Goal: Information Seeking & Learning: Learn about a topic

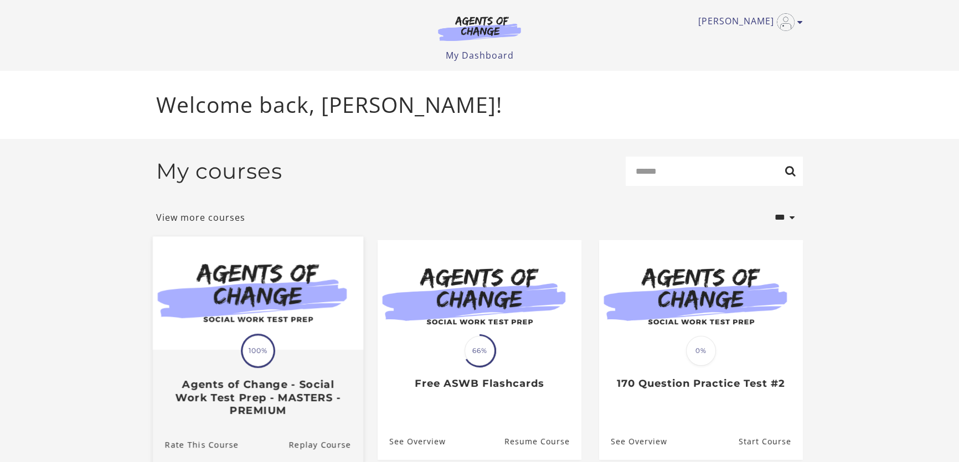
click at [291, 315] on img at bounding box center [258, 293] width 210 height 114
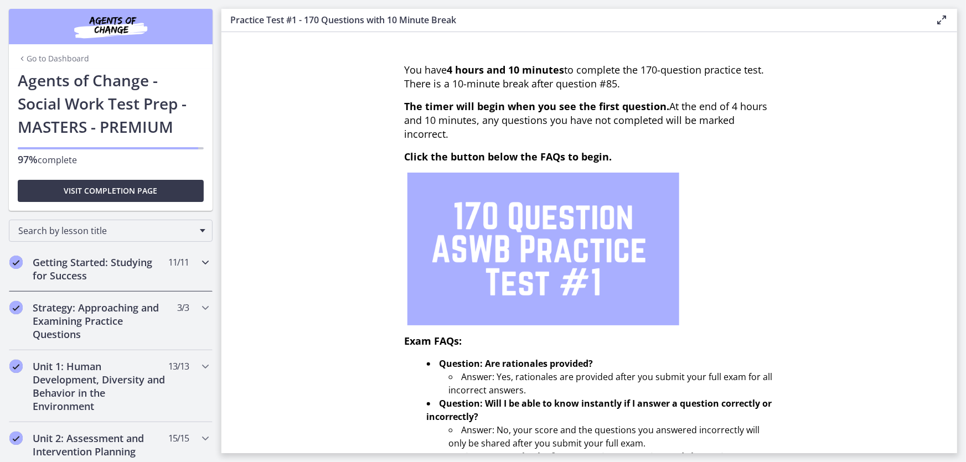
click at [123, 270] on h2 "Getting Started: Studying for Success" at bounding box center [100, 269] width 135 height 27
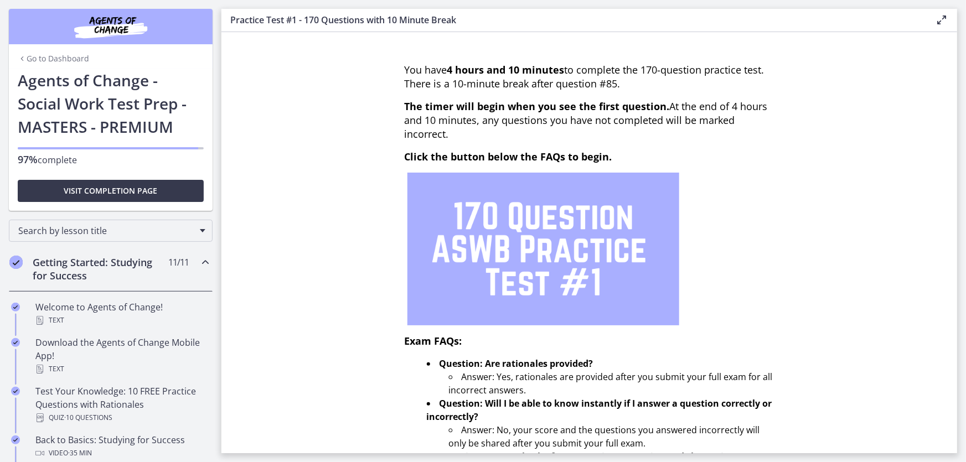
click at [109, 272] on h2 "Getting Started: Studying for Success" at bounding box center [100, 269] width 135 height 27
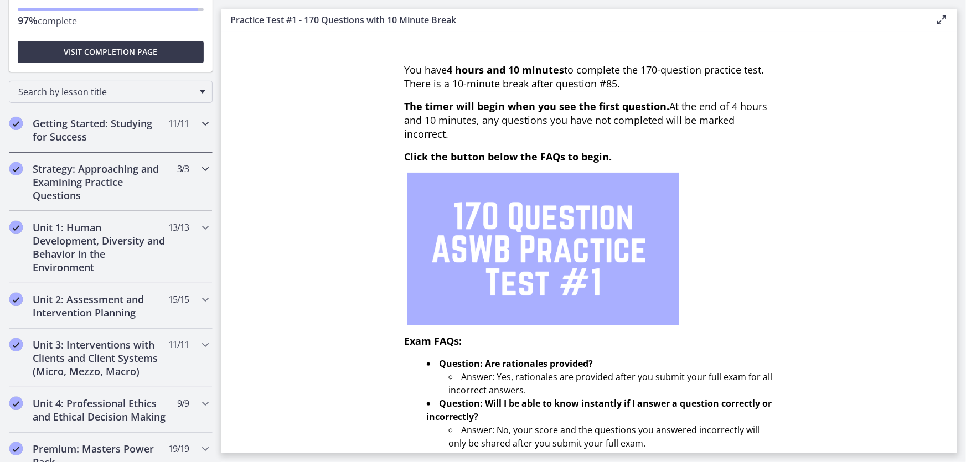
scroll to position [201, 0]
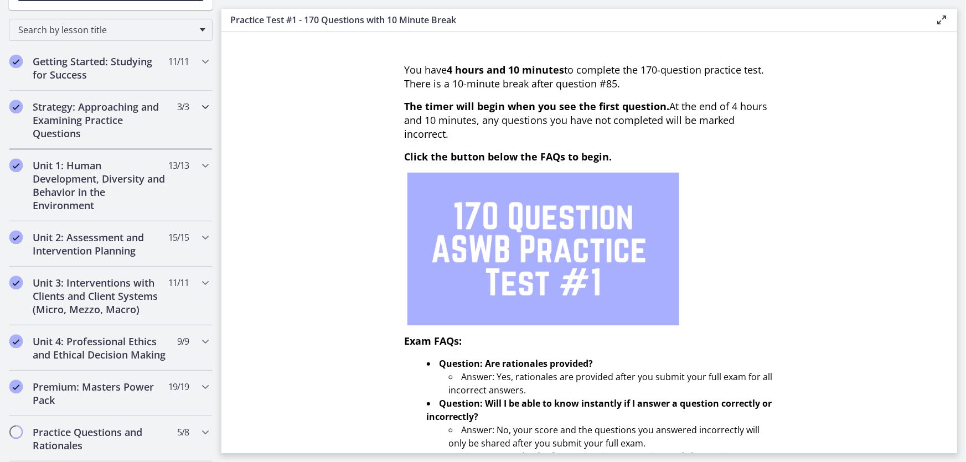
click at [110, 126] on h2 "Strategy: Approaching and Examining Practice Questions" at bounding box center [100, 120] width 135 height 40
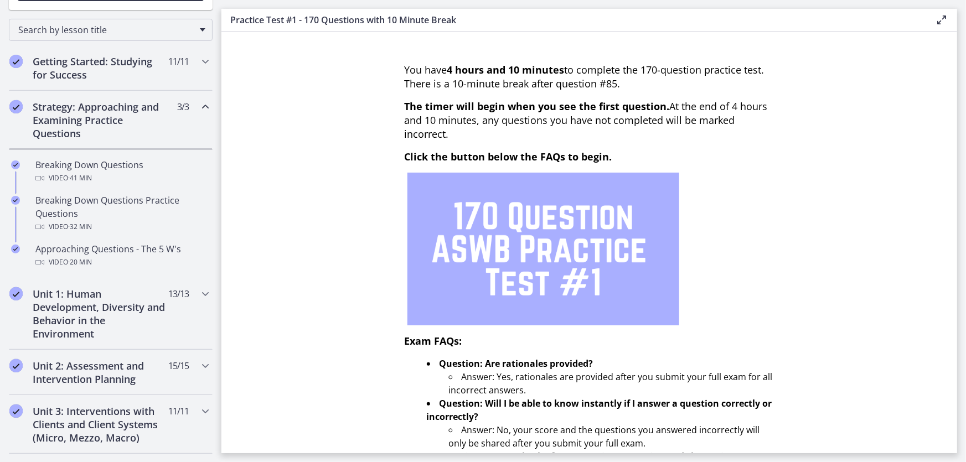
click at [127, 108] on h2 "Strategy: Approaching and Examining Practice Questions" at bounding box center [100, 120] width 135 height 40
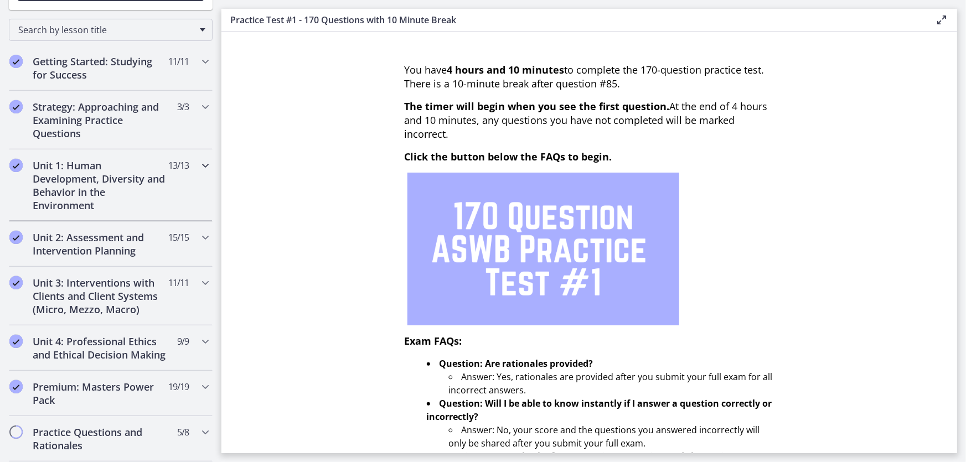
click at [111, 180] on h2 "Unit 1: Human Development, Diversity and Behavior in the Environment" at bounding box center [100, 185] width 135 height 53
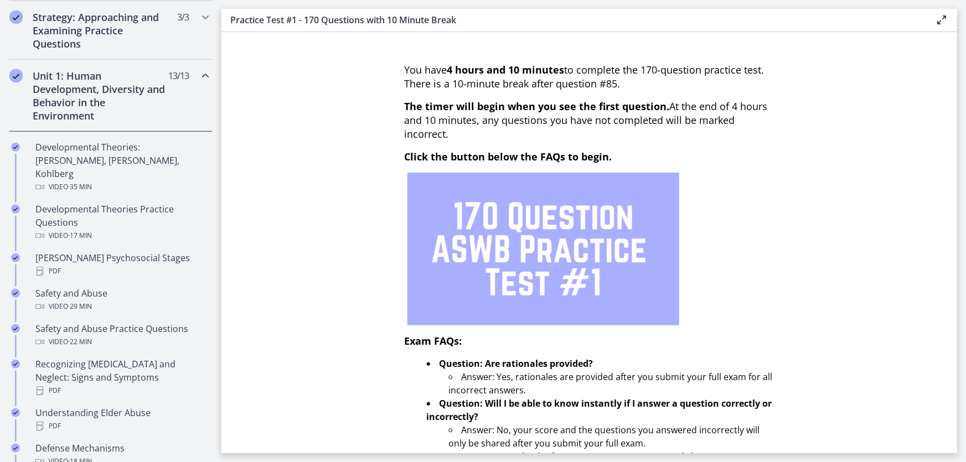
scroll to position [302, 0]
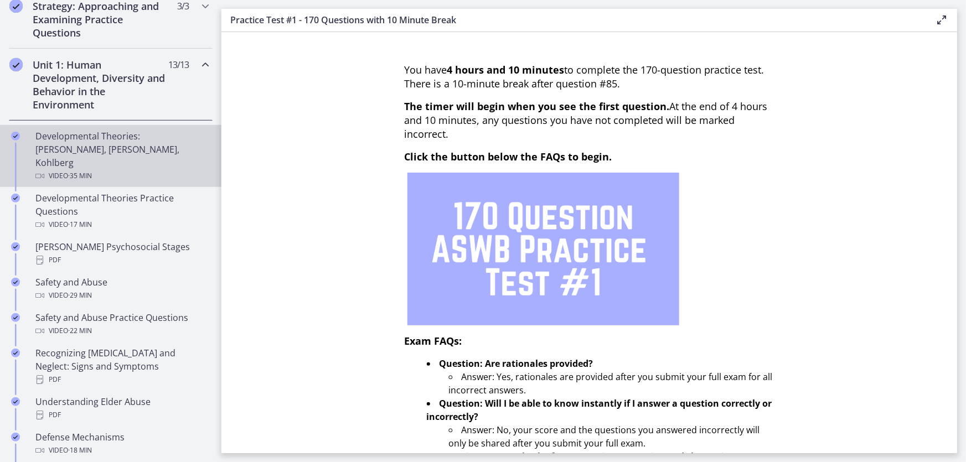
click at [125, 136] on div "Developmental Theories: [PERSON_NAME], [PERSON_NAME], Kohlberg Video · 35 min" at bounding box center [121, 156] width 173 height 53
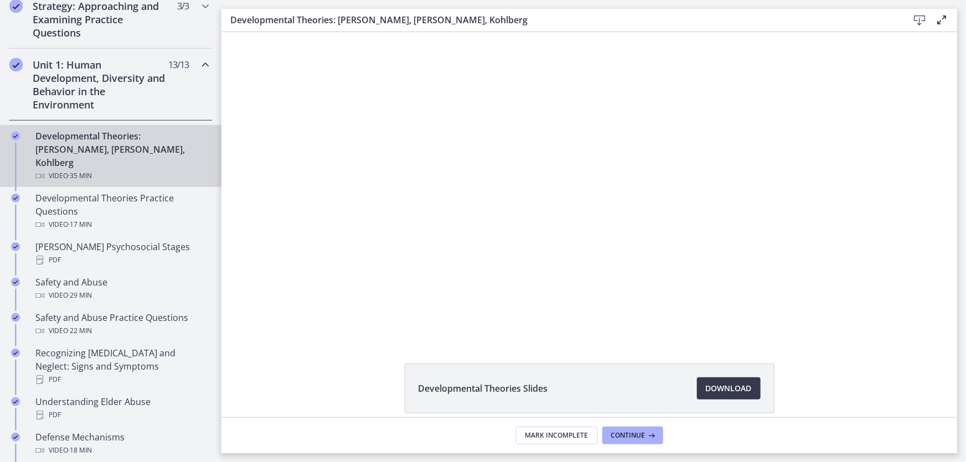
click at [114, 89] on h2 "Unit 1: Human Development, Diversity and Behavior in the Environment" at bounding box center [100, 84] width 135 height 53
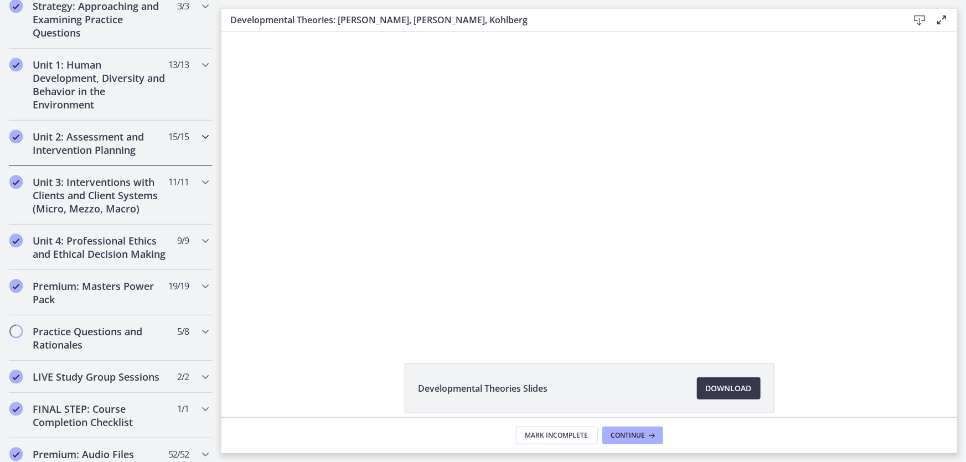
click at [118, 138] on h2 "Unit 2: Assessment and Intervention Planning" at bounding box center [100, 143] width 135 height 27
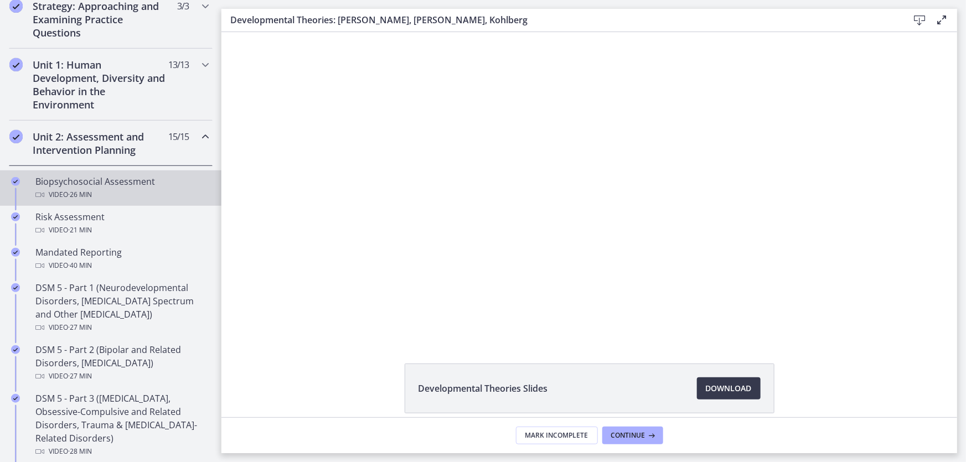
click at [107, 192] on div "Video · 26 min" at bounding box center [121, 194] width 173 height 13
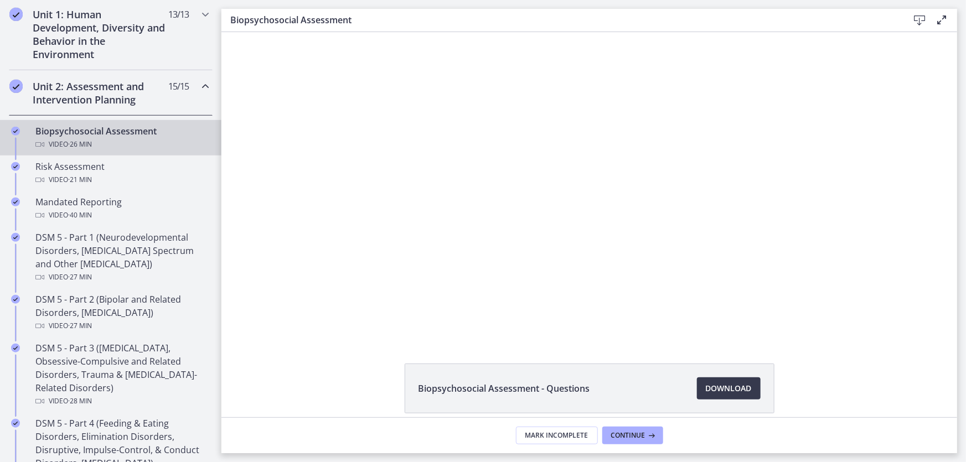
scroll to position [403, 0]
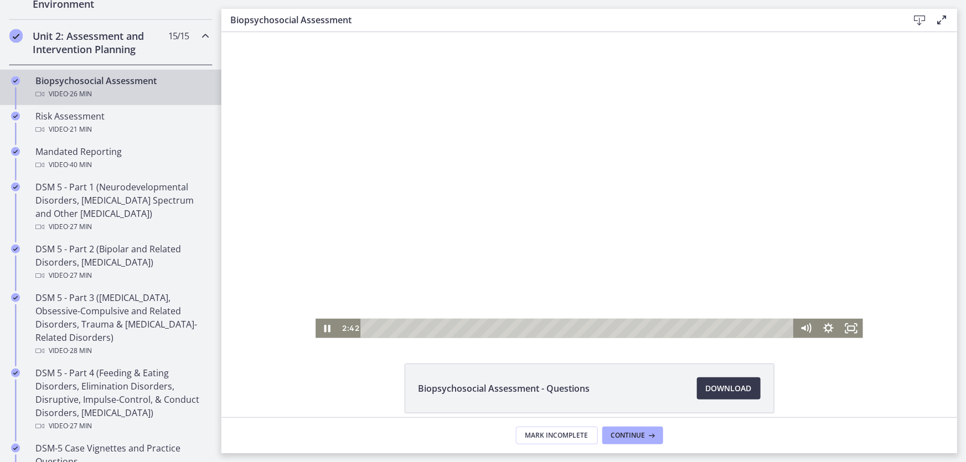
click at [676, 236] on div at bounding box center [589, 185] width 548 height 306
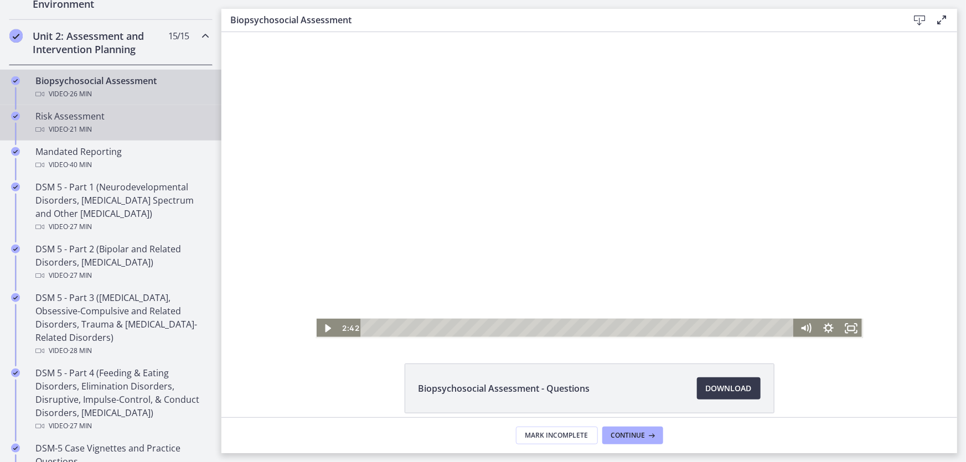
click at [151, 118] on div "Risk Assessment Video · 21 min" at bounding box center [121, 123] width 173 height 27
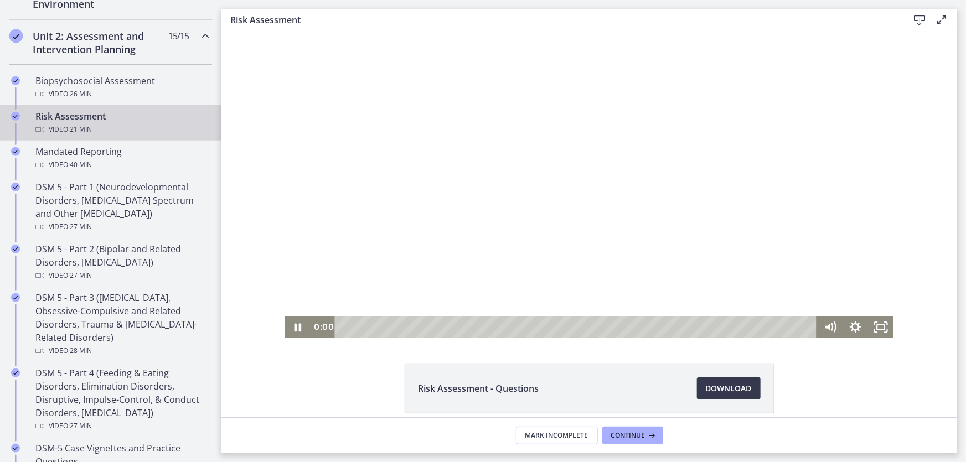
click at [531, 246] on div at bounding box center [589, 185] width 609 height 306
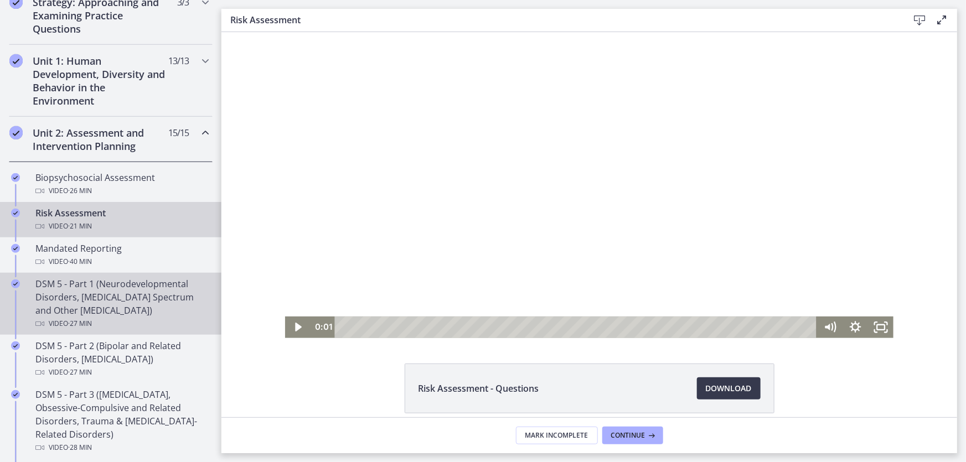
scroll to position [201, 0]
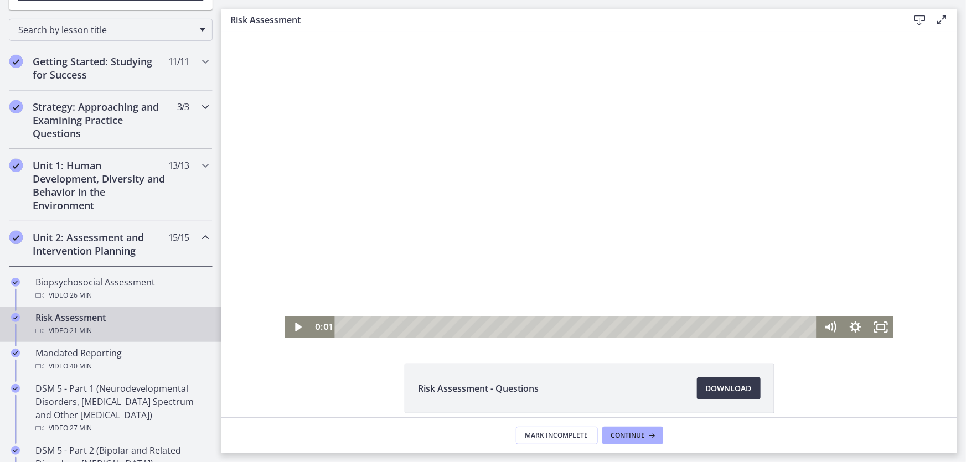
click at [76, 104] on h2 "Strategy: Approaching and Examining Practice Questions" at bounding box center [100, 120] width 135 height 40
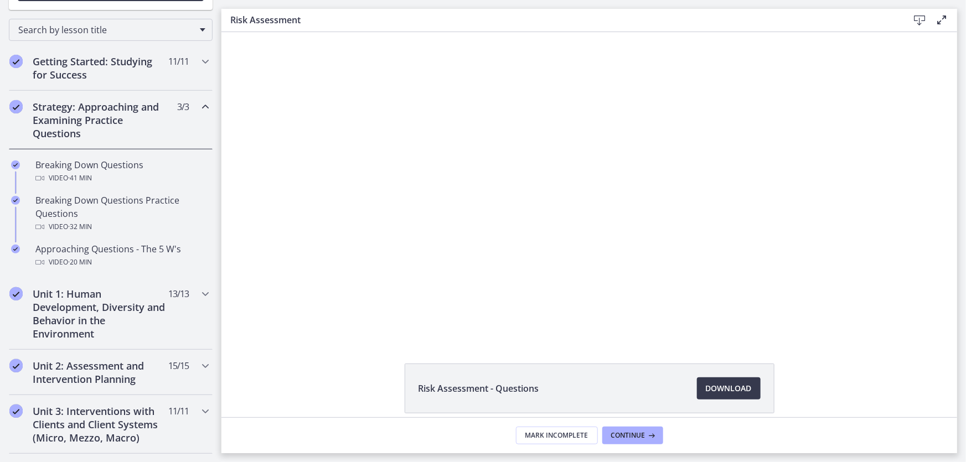
click at [76, 104] on h2 "Strategy: Approaching and Examining Practice Questions" at bounding box center [100, 120] width 135 height 40
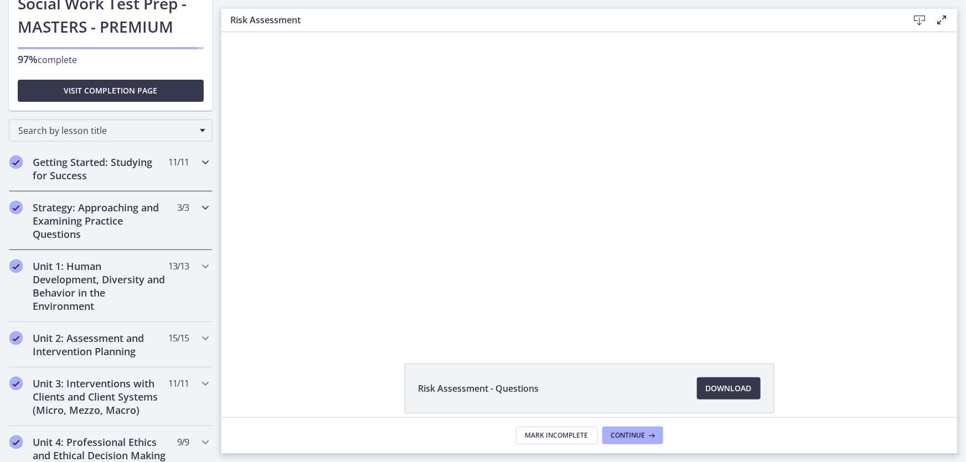
scroll to position [251, 0]
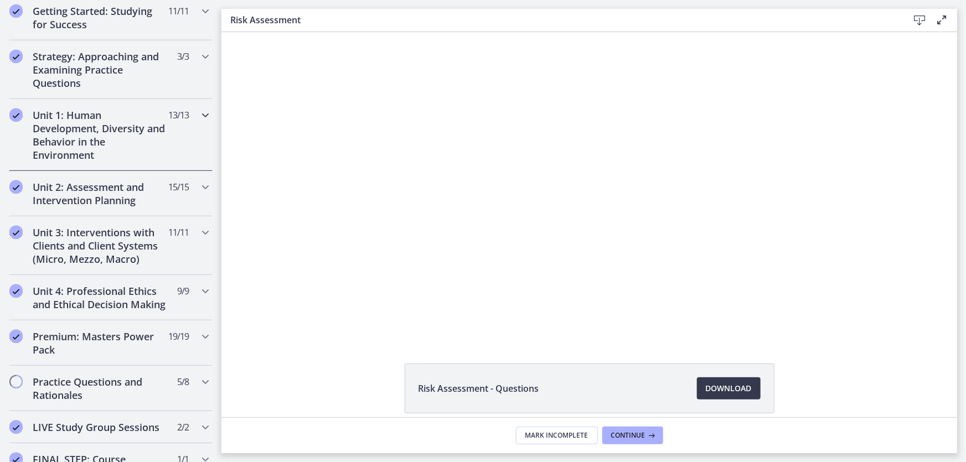
click at [176, 116] on span "13 / 13 Completed" at bounding box center [178, 115] width 20 height 13
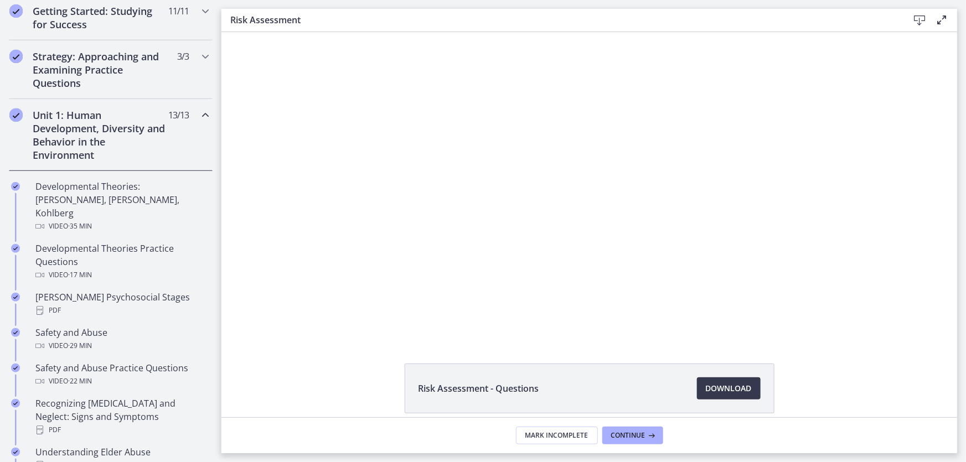
click at [116, 132] on h2 "Unit 1: Human Development, Diversity and Behavior in the Environment" at bounding box center [100, 135] width 135 height 53
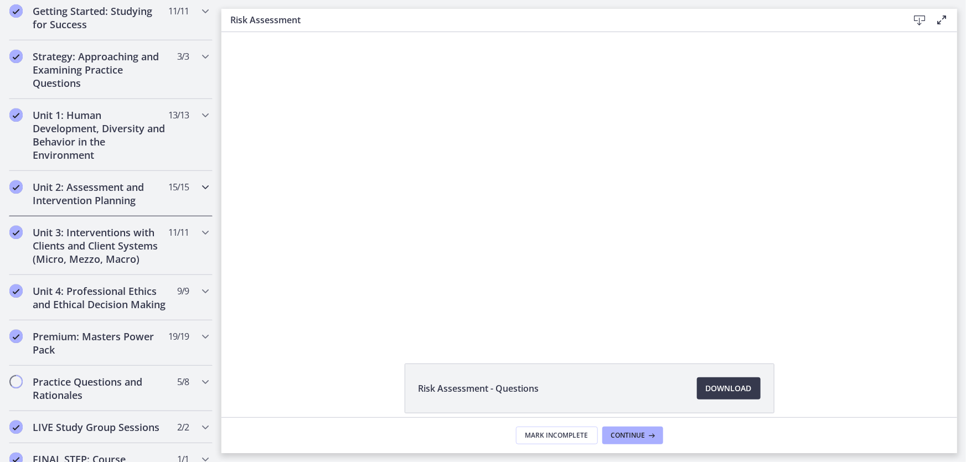
click at [100, 192] on h2 "Unit 2: Assessment and Intervention Planning" at bounding box center [100, 194] width 135 height 27
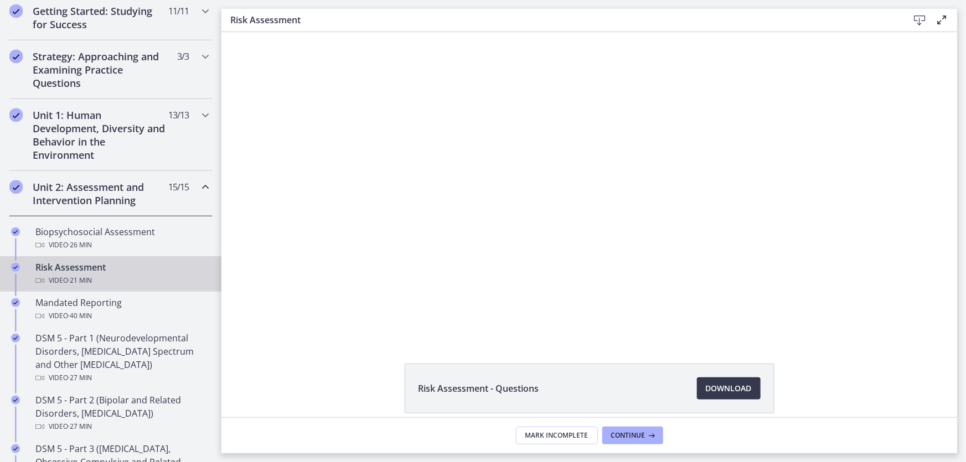
click at [100, 192] on h2 "Unit 2: Assessment and Intervention Planning" at bounding box center [100, 194] width 135 height 27
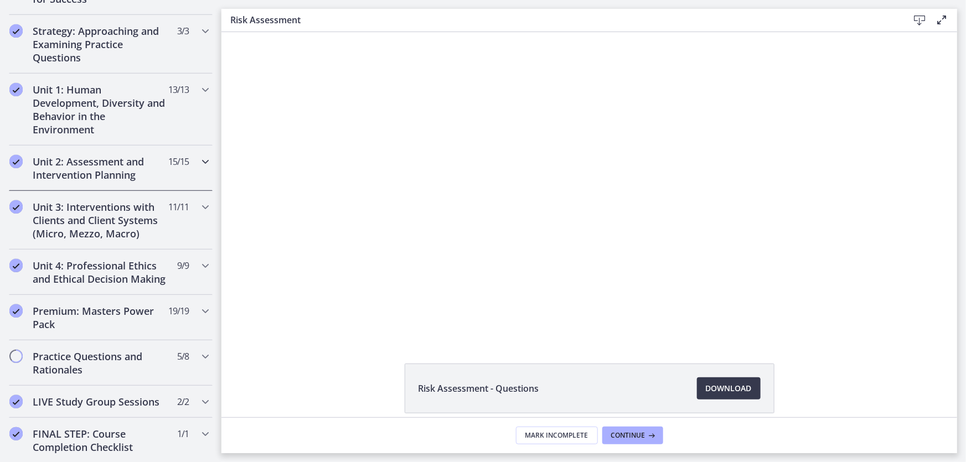
scroll to position [302, 0]
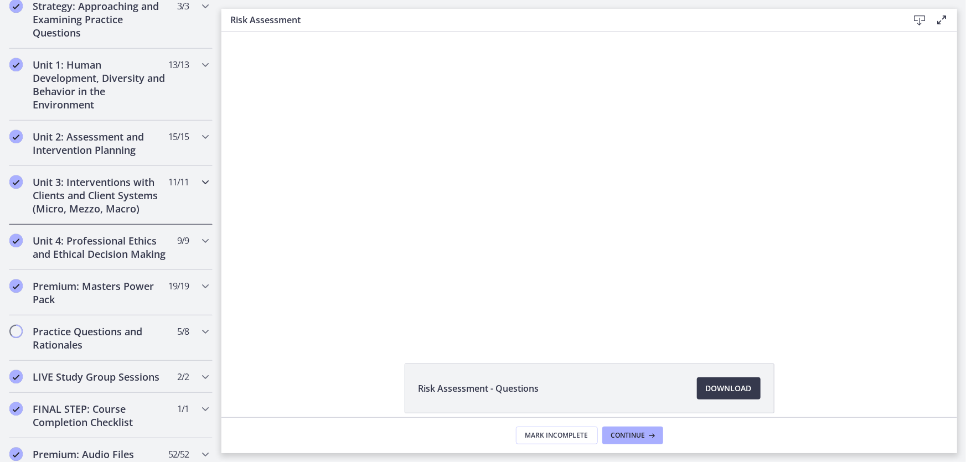
click at [100, 185] on h2 "Unit 3: Interventions with Clients and Client Systems (Micro, Mezzo, Macro)" at bounding box center [100, 196] width 135 height 40
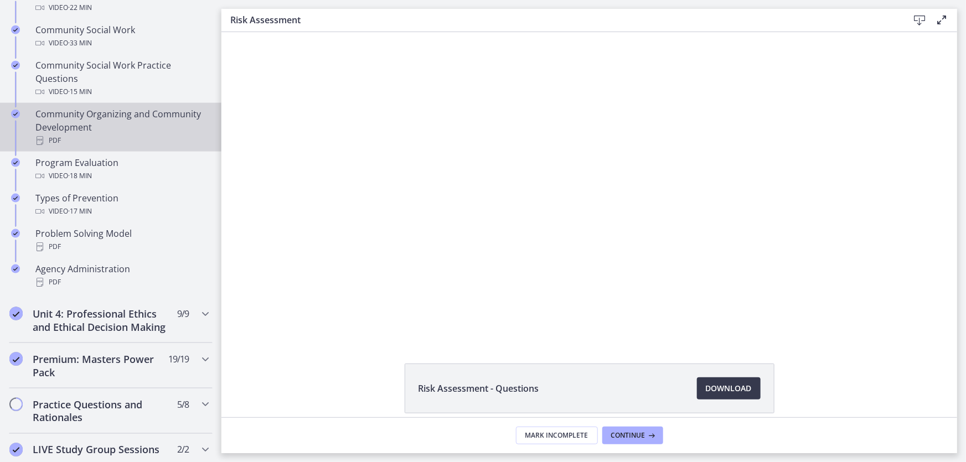
scroll to position [704, 0]
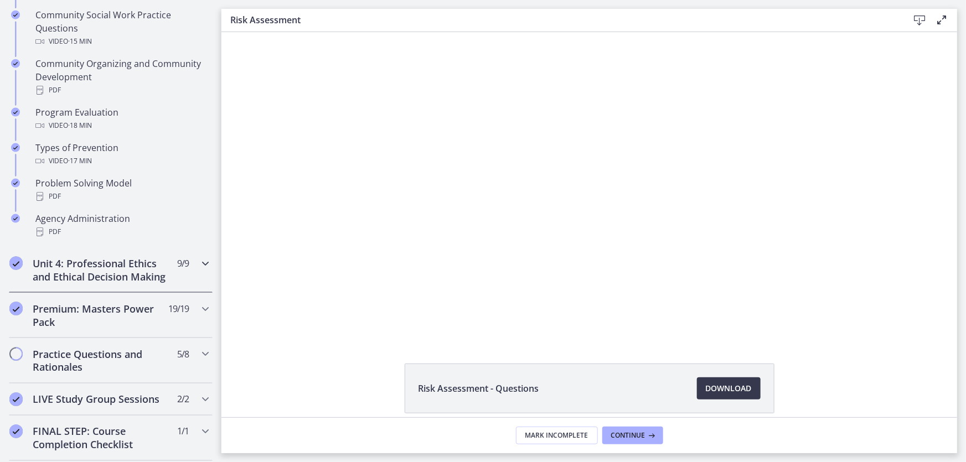
click at [108, 272] on h2 "Unit 4: Professional Ethics and Ethical Decision Making" at bounding box center [100, 270] width 135 height 27
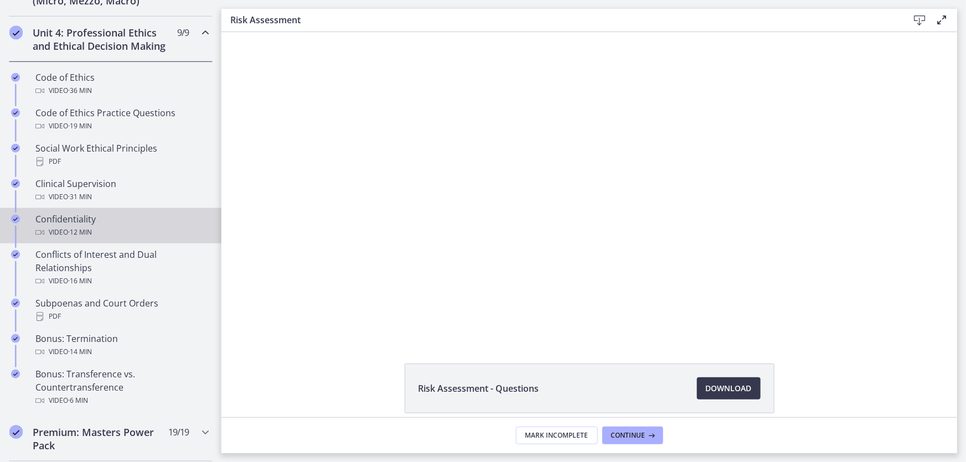
scroll to position [403, 0]
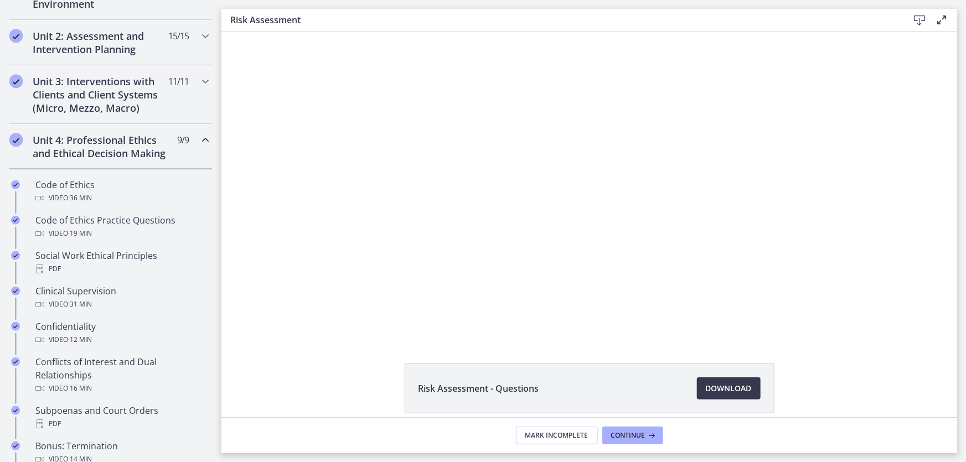
click at [85, 160] on h2 "Unit 4: Professional Ethics and Ethical Decision Making" at bounding box center [100, 146] width 135 height 27
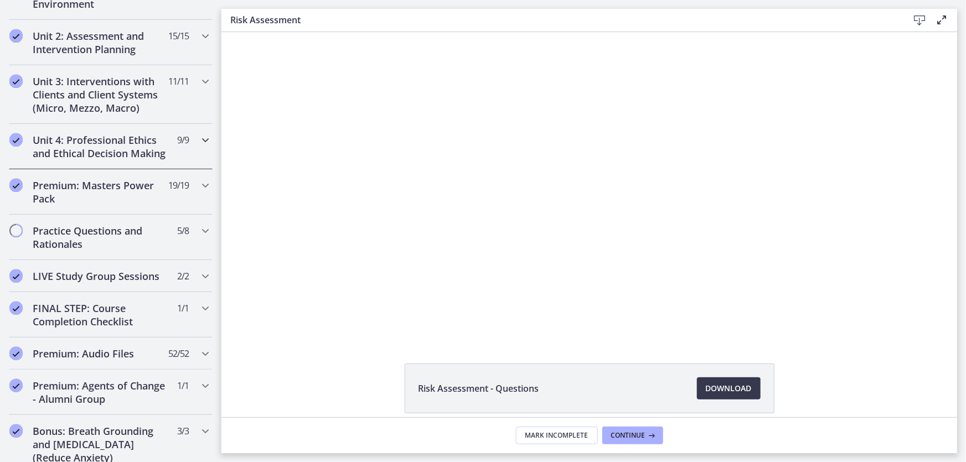
scroll to position [251, 0]
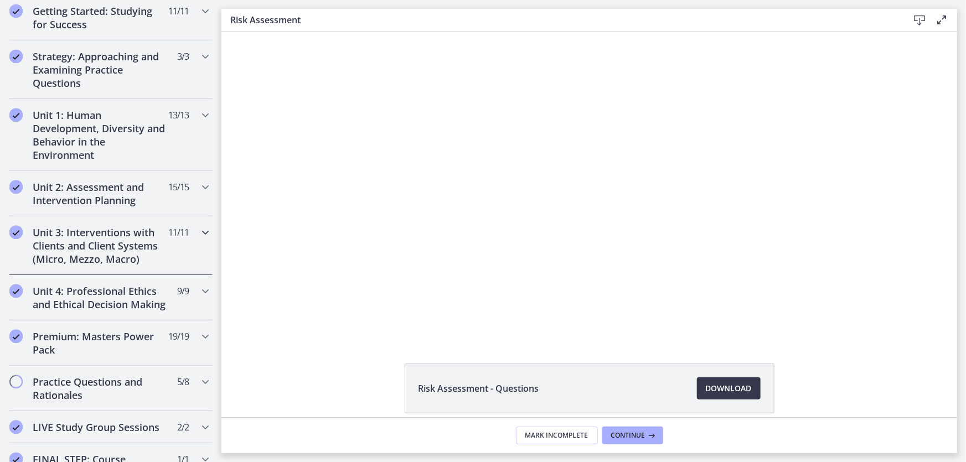
click at [99, 233] on h2 "Unit 3: Interventions with Clients and Client Systems (Micro, Mezzo, Macro)" at bounding box center [100, 246] width 135 height 40
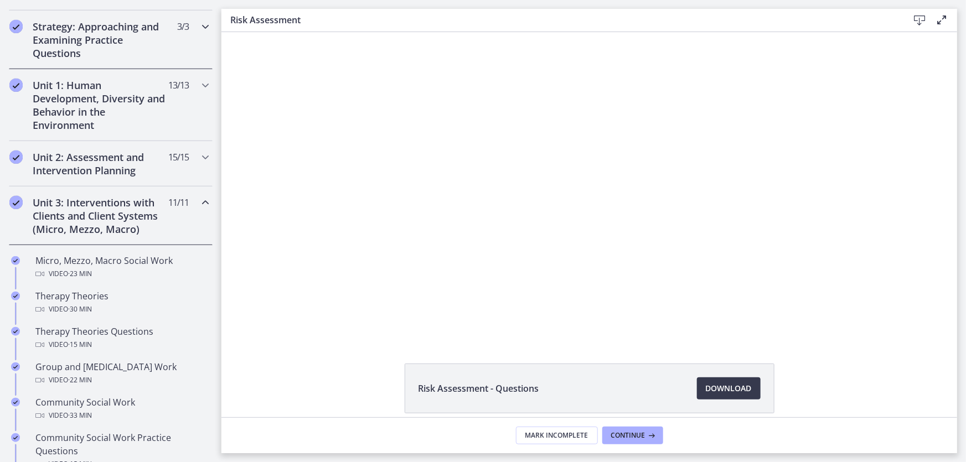
scroll to position [302, 0]
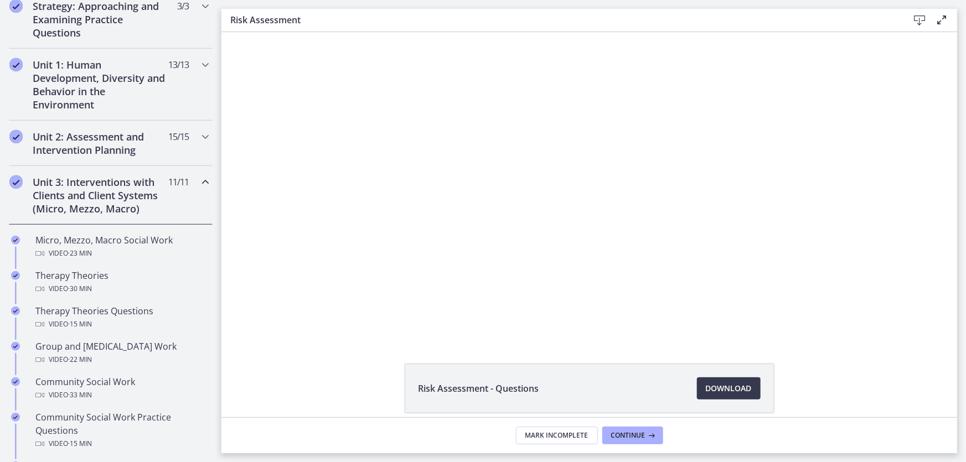
click at [96, 184] on h2 "Unit 3: Interventions with Clients and Client Systems (Micro, Mezzo, Macro)" at bounding box center [100, 196] width 135 height 40
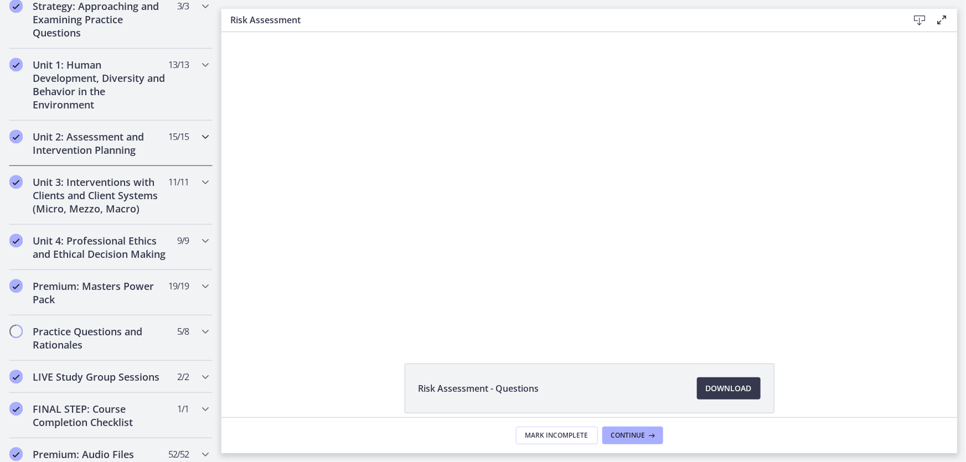
click at [90, 149] on h2 "Unit 2: Assessment and Intervention Planning" at bounding box center [100, 143] width 135 height 27
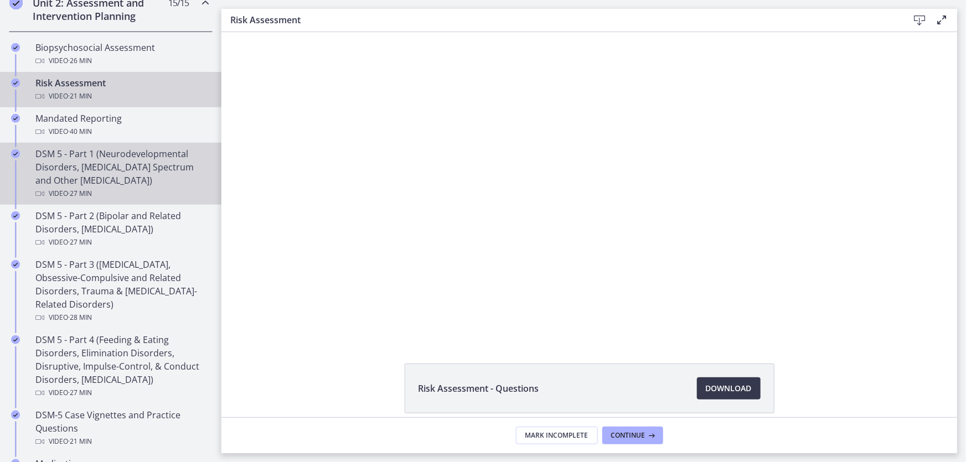
scroll to position [453, 0]
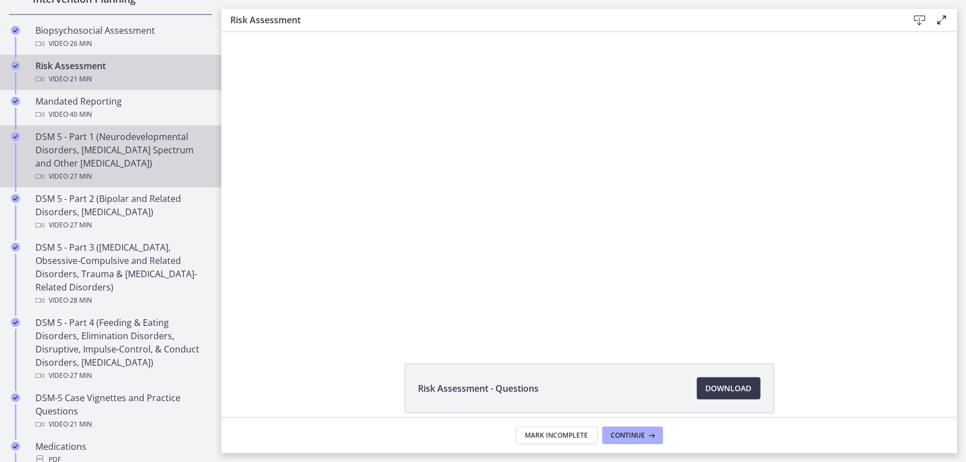
click at [102, 156] on div "DSM 5 - Part 1 (Neurodevelopmental Disorders, [MEDICAL_DATA] Spectrum and Other…" at bounding box center [121, 156] width 173 height 53
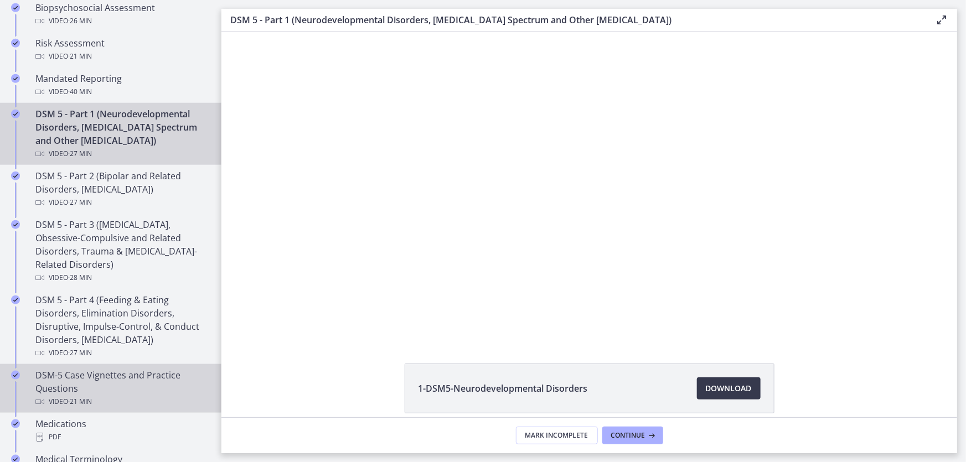
scroll to position [453, 0]
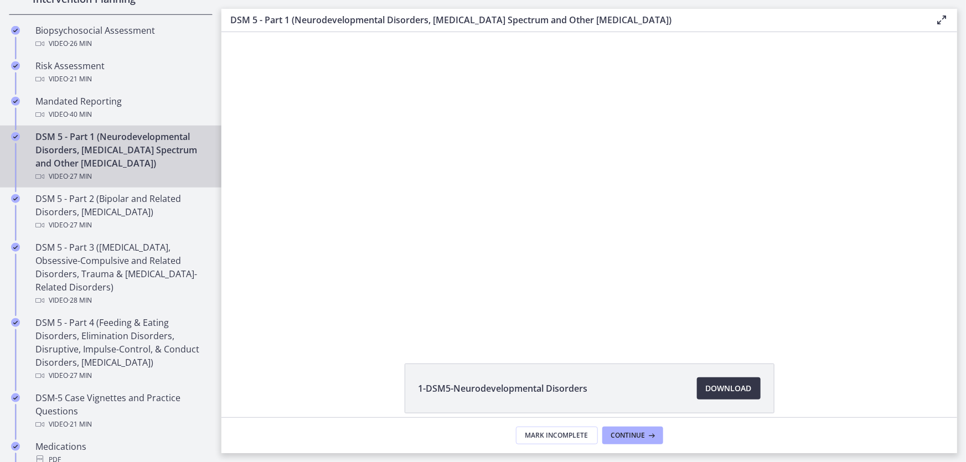
click at [713, 390] on span "Download Opens in a new window" at bounding box center [729, 388] width 46 height 13
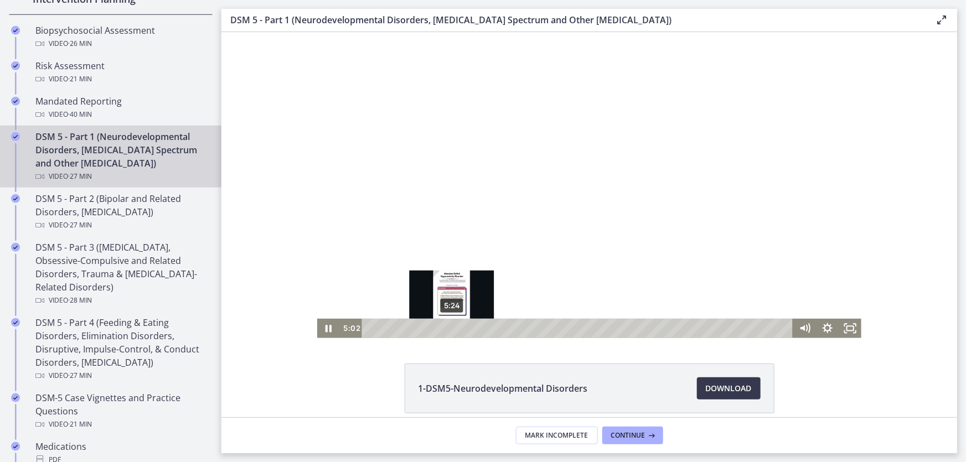
click at [448, 328] on div "5:24" at bounding box center [578, 327] width 418 height 19
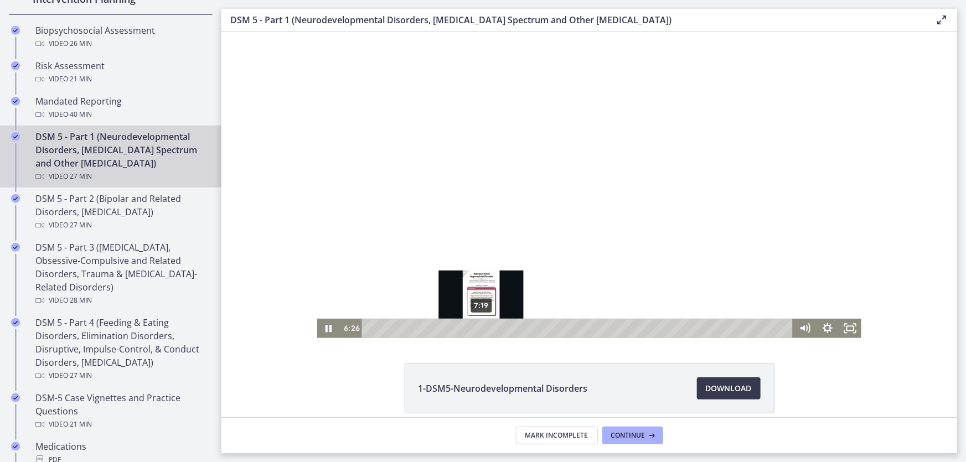
click at [477, 329] on div "7:19" at bounding box center [578, 327] width 418 height 19
click at [487, 328] on div "7:56" at bounding box center [578, 327] width 418 height 19
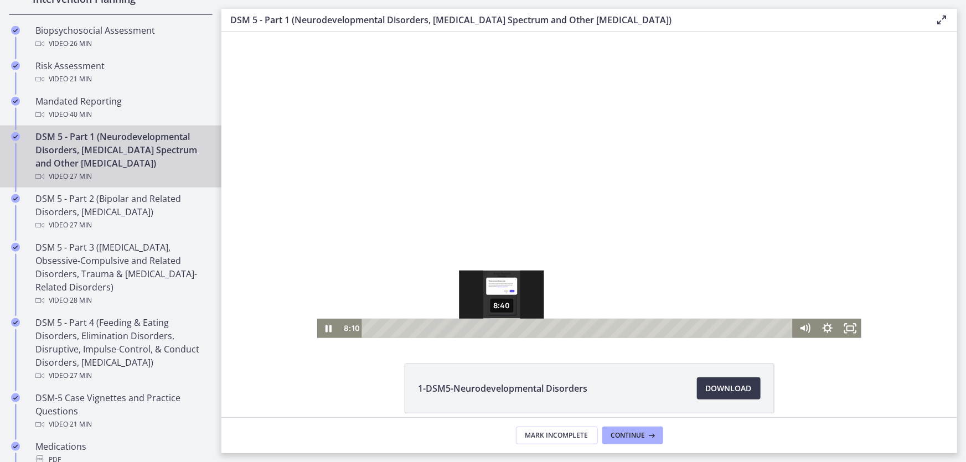
click at [498, 329] on div "8:40" at bounding box center [578, 327] width 418 height 19
click at [727, 388] on span "Download Opens in a new window" at bounding box center [729, 388] width 46 height 13
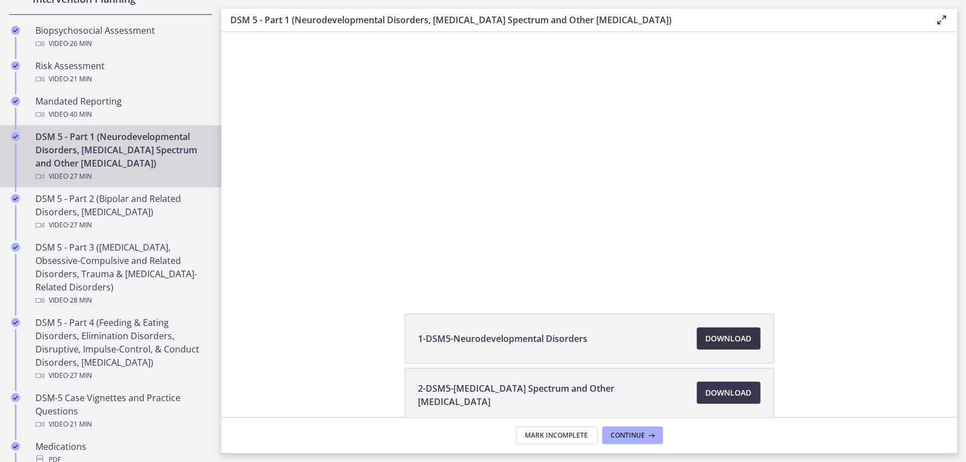
scroll to position [100, 0]
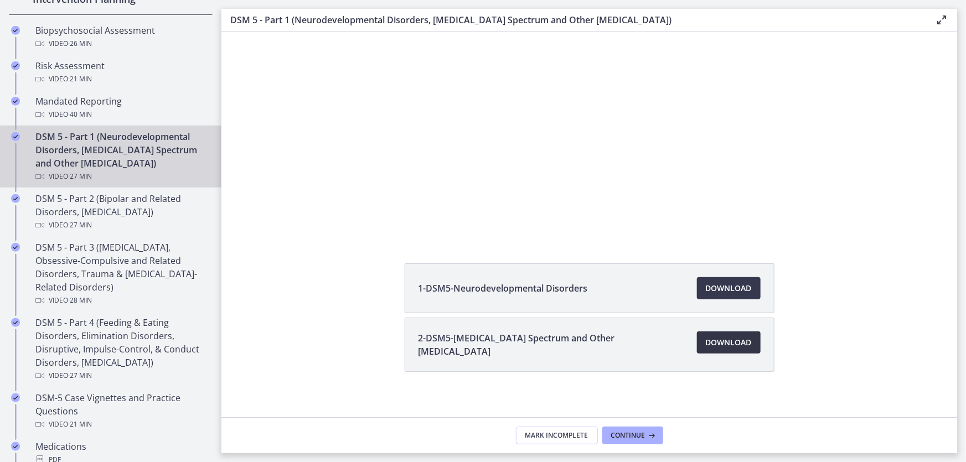
click at [727, 338] on span "Download Opens in a new window" at bounding box center [729, 342] width 46 height 13
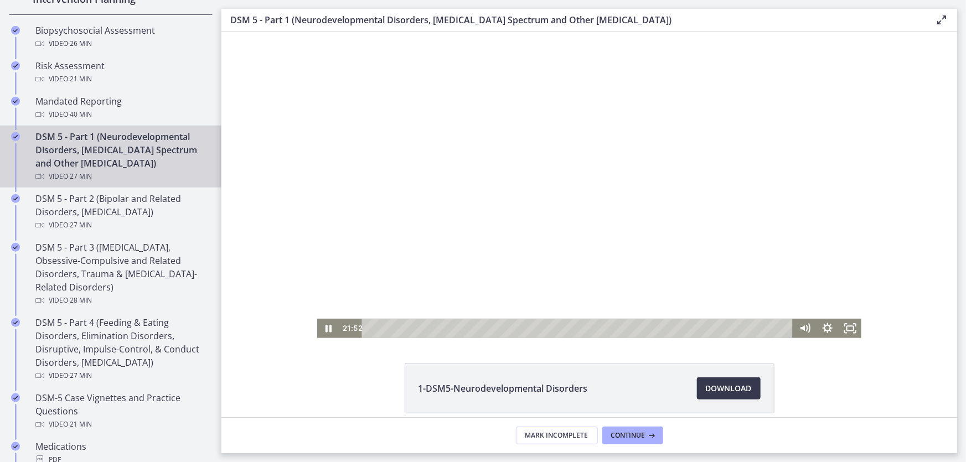
scroll to position [0, 0]
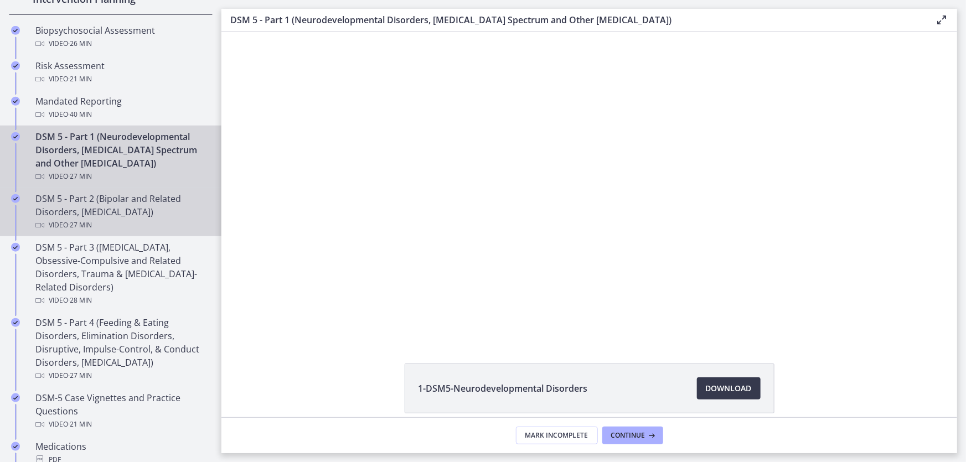
click at [133, 204] on div "DSM 5 - Part 2 (Bipolar and Related Disorders, [MEDICAL_DATA]) Video · 27 min" at bounding box center [121, 212] width 173 height 40
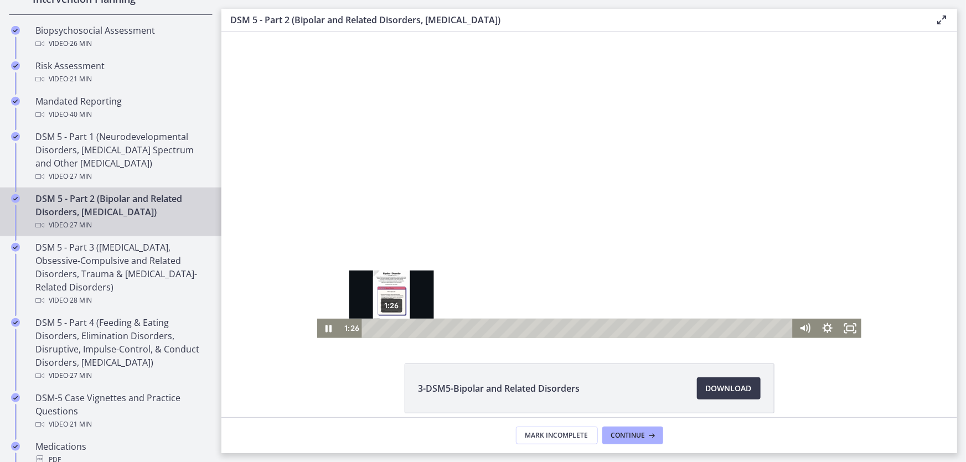
click at [388, 326] on div "1:26" at bounding box center [578, 327] width 418 height 19
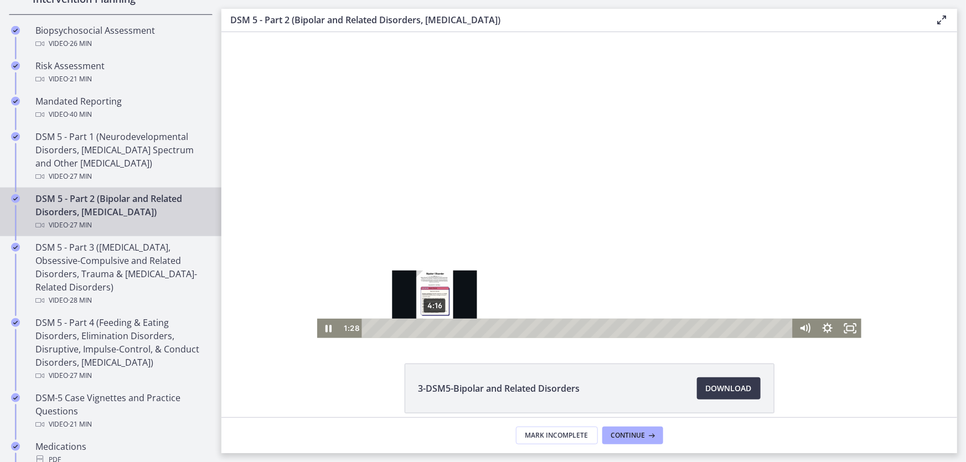
click at [431, 328] on div "4:16" at bounding box center [578, 327] width 418 height 19
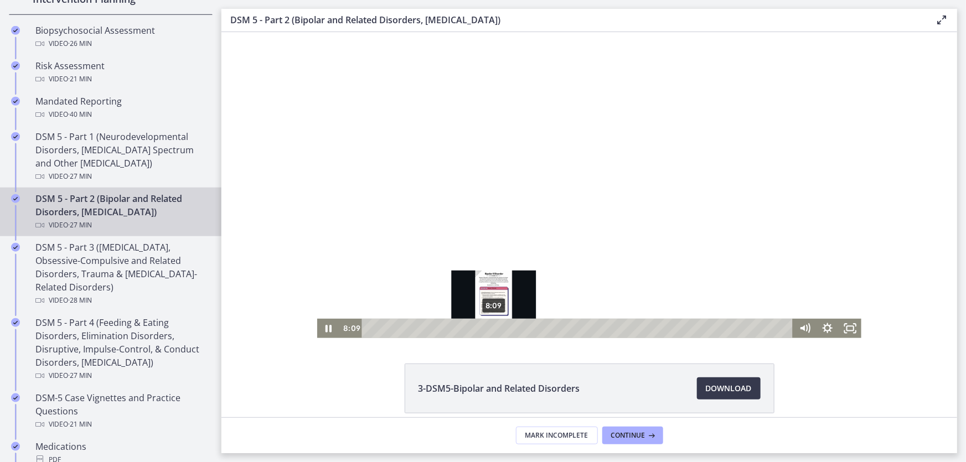
click at [490, 330] on div "8:09" at bounding box center [578, 327] width 418 height 19
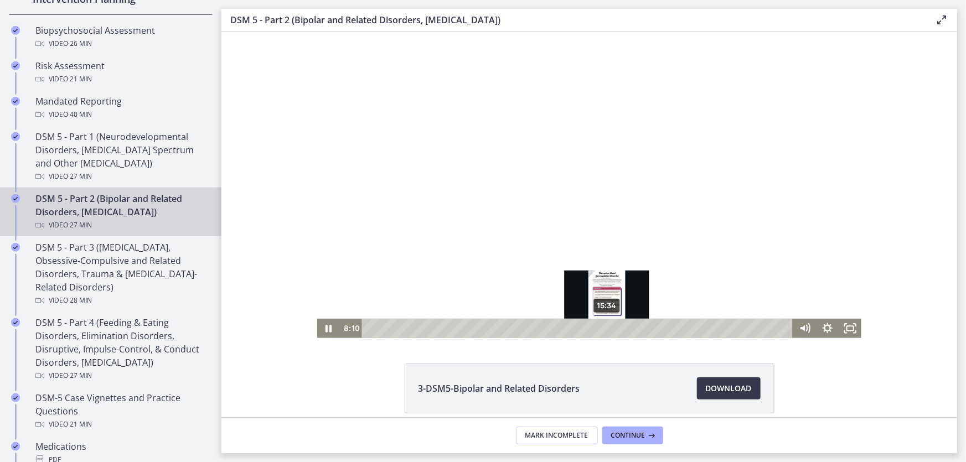
click at [603, 329] on div "15:34" at bounding box center [578, 327] width 418 height 19
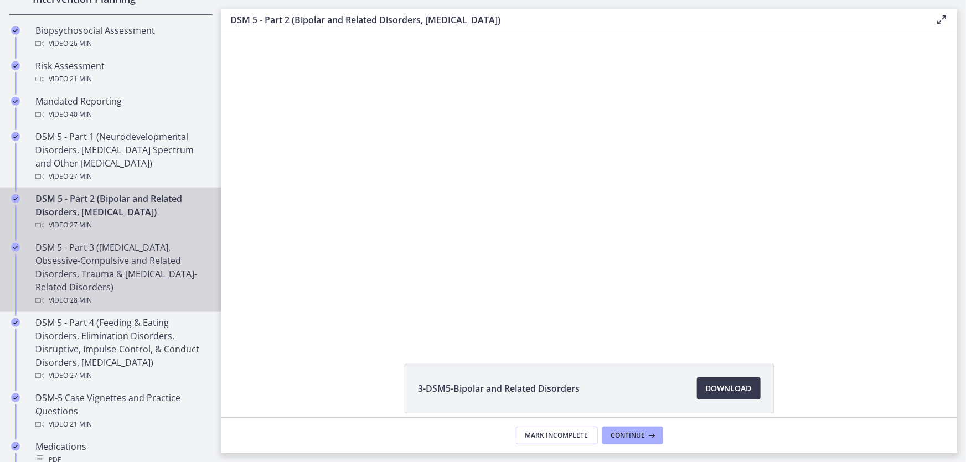
click at [96, 278] on div "DSM 5 - Part 3 ([MEDICAL_DATA], Obsessive-Compulsive and Related Disorders, Tra…" at bounding box center [121, 274] width 173 height 66
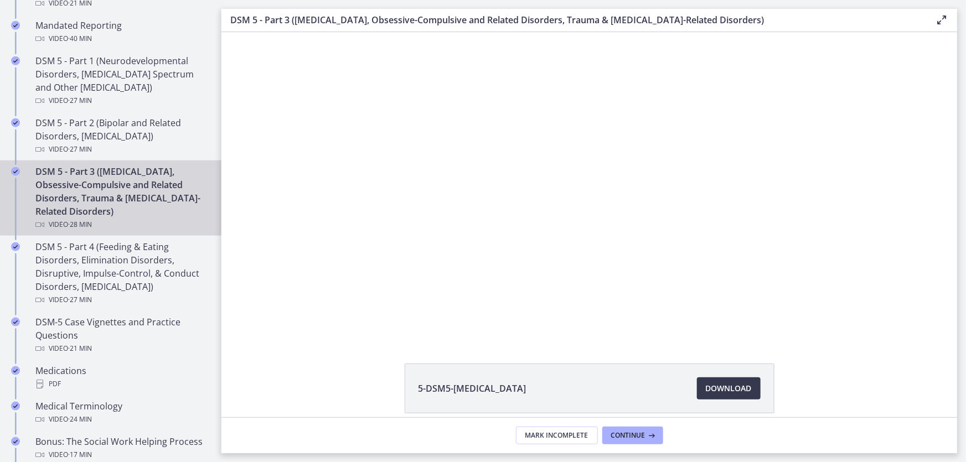
scroll to position [554, 0]
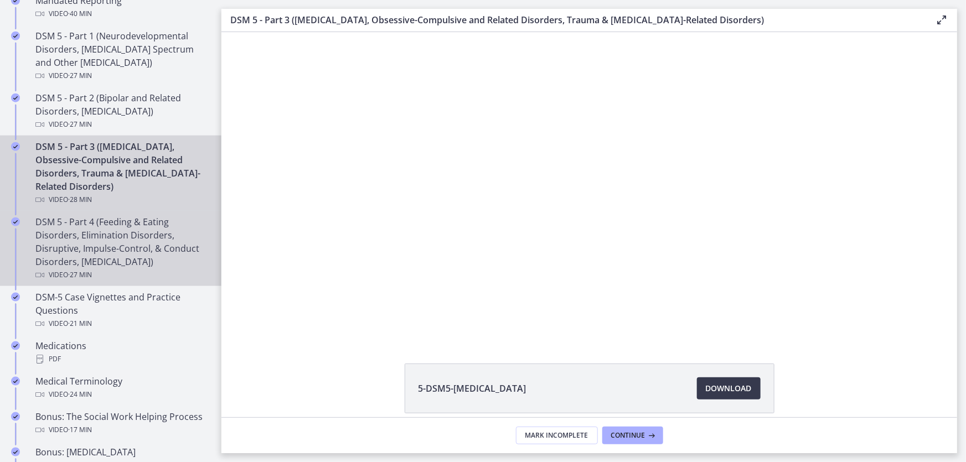
click at [84, 244] on div "DSM 5 - Part 4 (Feeding & Eating Disorders, Elimination Disorders, Disruptive, …" at bounding box center [121, 248] width 173 height 66
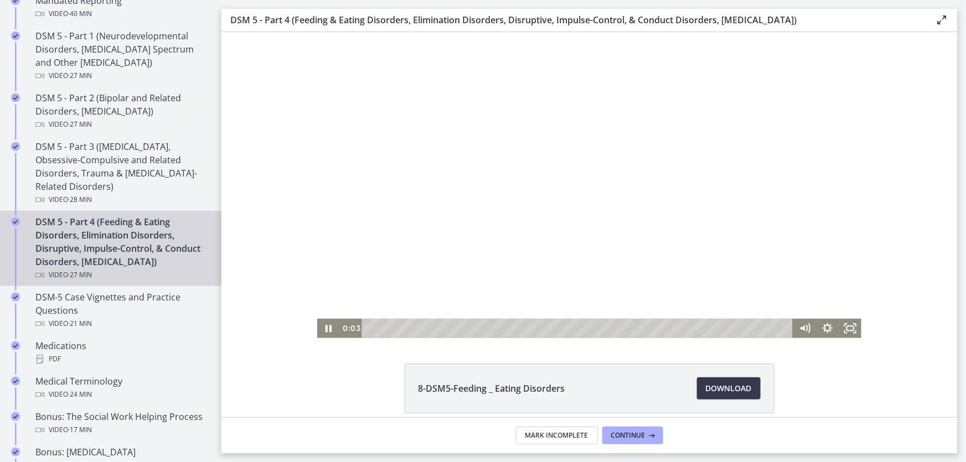
click at [393, 327] on div "Playbar" at bounding box center [578, 327] width 418 height 19
click at [674, 331] on div "19:51" at bounding box center [578, 327] width 418 height 19
click at [681, 329] on div "20:15" at bounding box center [578, 327] width 418 height 19
click at [696, 328] on div "21:13" at bounding box center [578, 327] width 418 height 19
click at [713, 328] on div "22:21" at bounding box center [578, 327] width 418 height 19
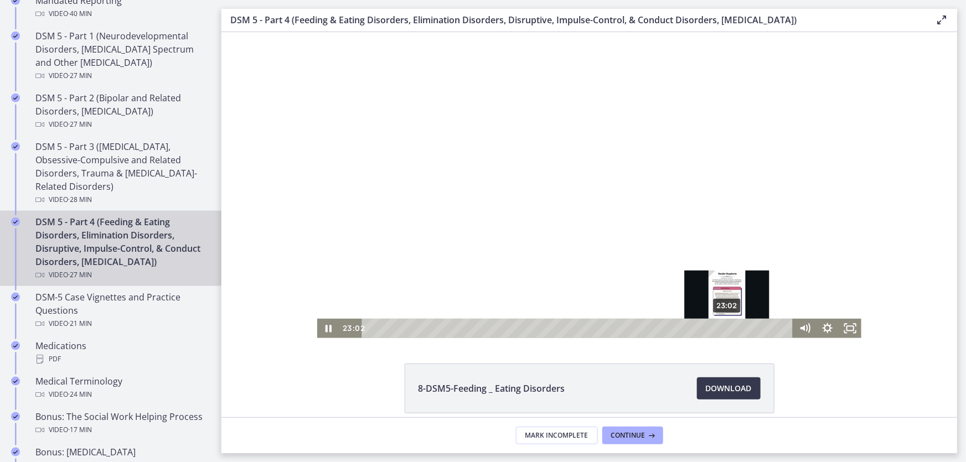
click at [724, 327] on div "23:02" at bounding box center [578, 327] width 418 height 19
click at [741, 329] on div "24:08" at bounding box center [578, 327] width 418 height 19
click at [606, 243] on div at bounding box center [589, 185] width 544 height 306
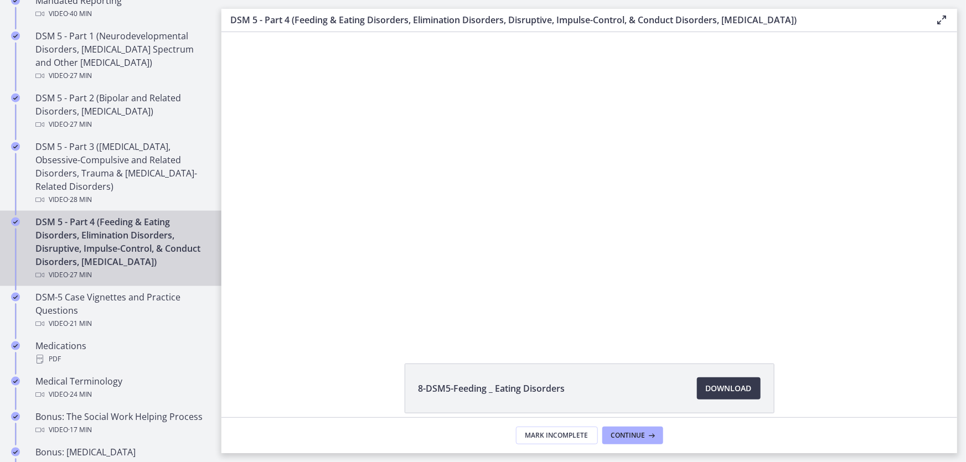
click at [317, 32] on button "Play Video: cmsec0qq9n7s72sd4oig.mp4" at bounding box center [317, 32] width 1 height 1
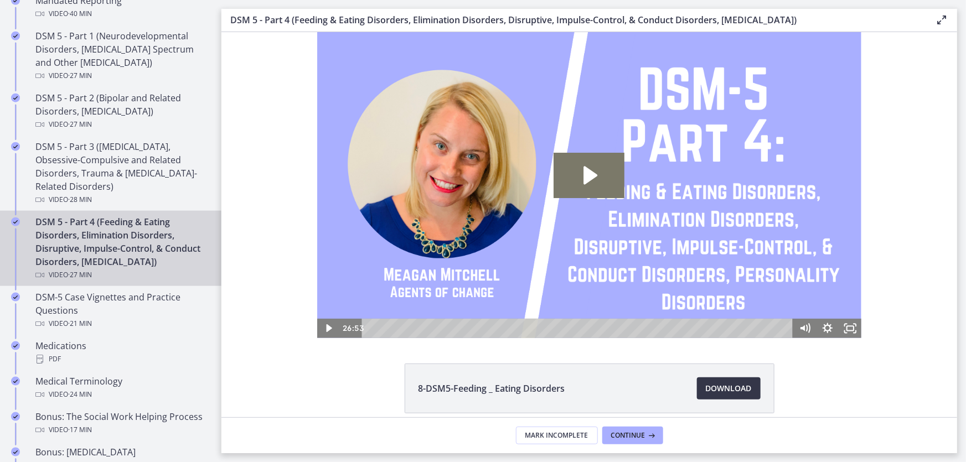
click at [732, 388] on span "Download Opens in a new window" at bounding box center [729, 388] width 46 height 13
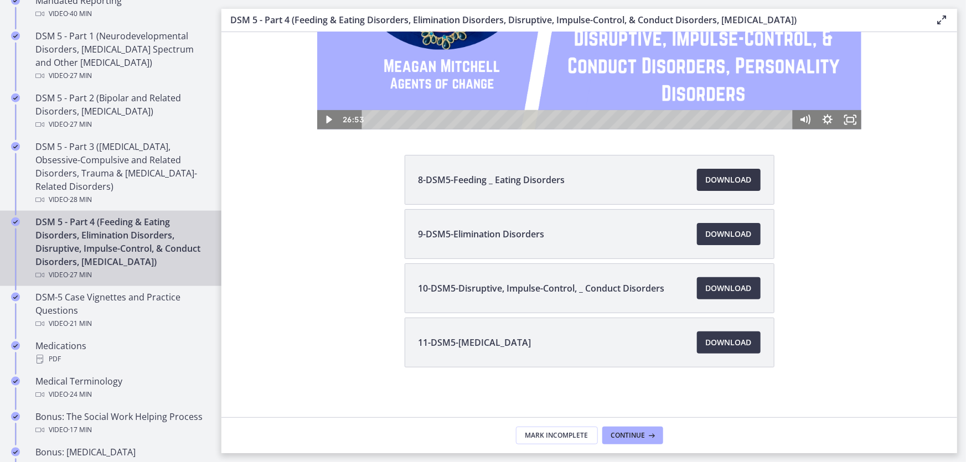
scroll to position [211, 0]
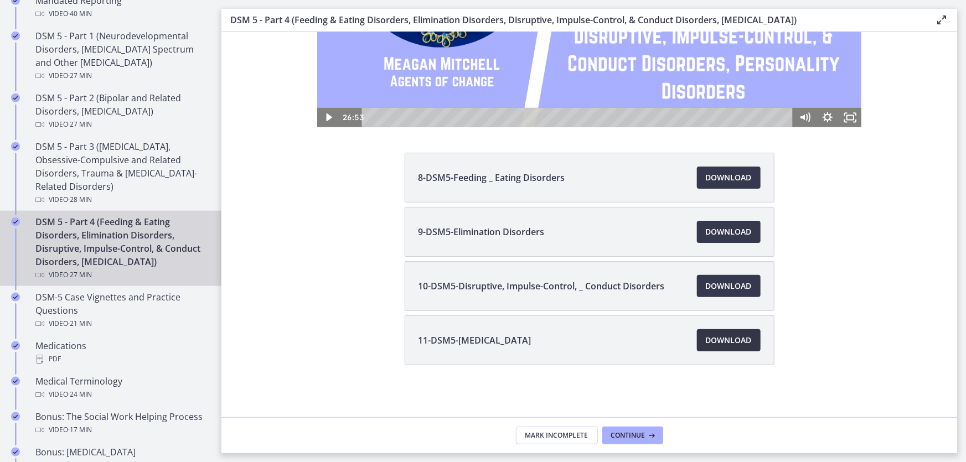
click at [720, 347] on link "Download Opens in a new window" at bounding box center [729, 340] width 64 height 22
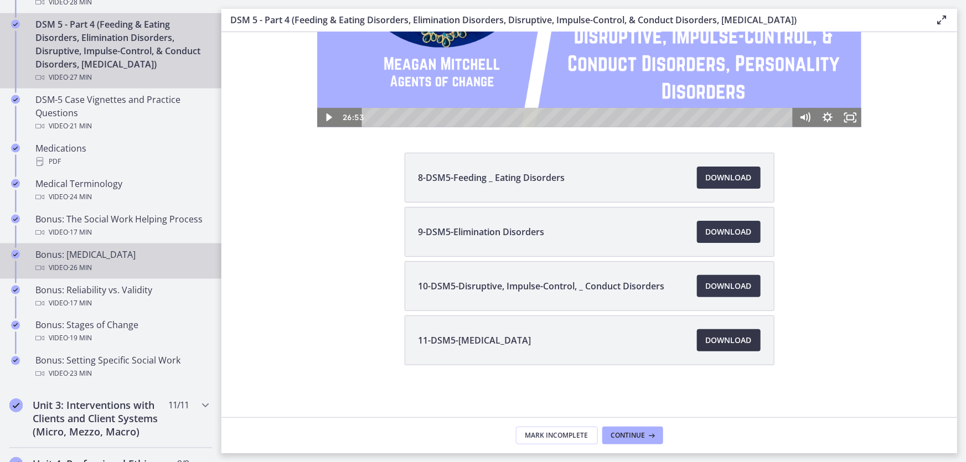
scroll to position [805, 0]
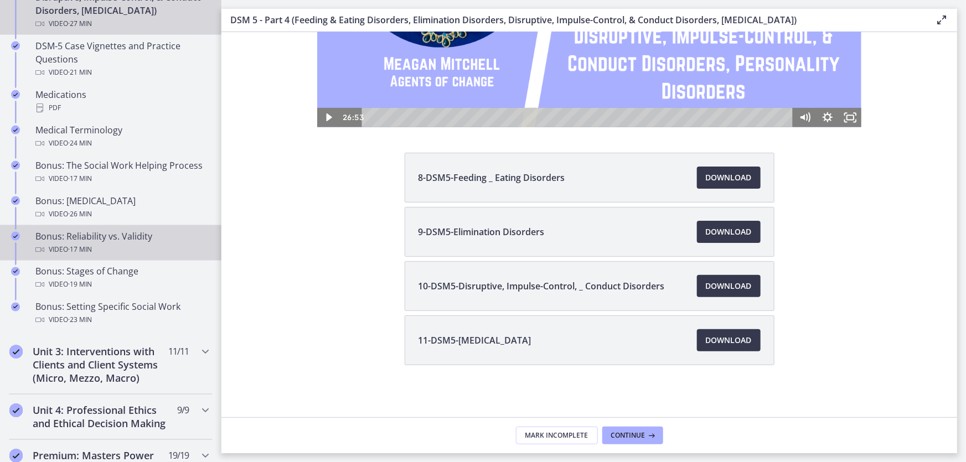
click at [127, 248] on div "Bonus: Reliability vs. Validity Video · 17 min" at bounding box center [121, 243] width 173 height 27
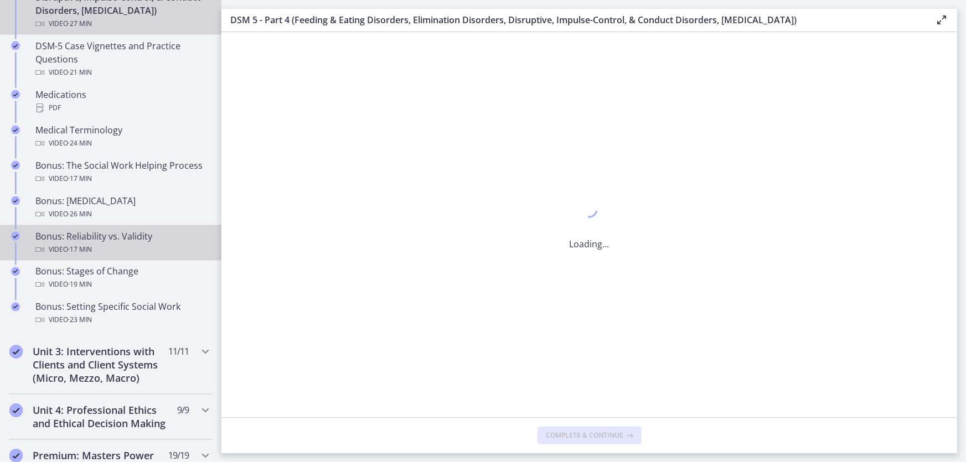
scroll to position [0, 0]
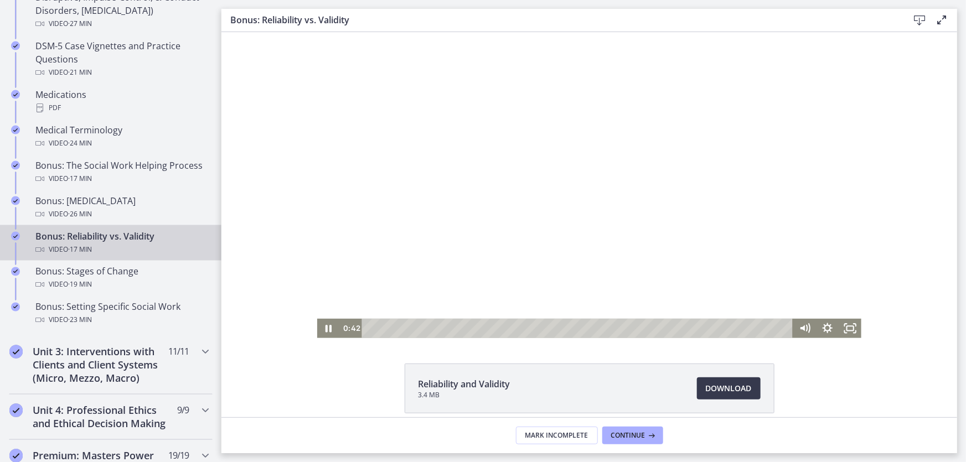
click at [507, 202] on div at bounding box center [589, 185] width 544 height 306
click at [522, 326] on div "6:31" at bounding box center [578, 327] width 418 height 19
click at [600, 195] on div at bounding box center [589, 185] width 544 height 306
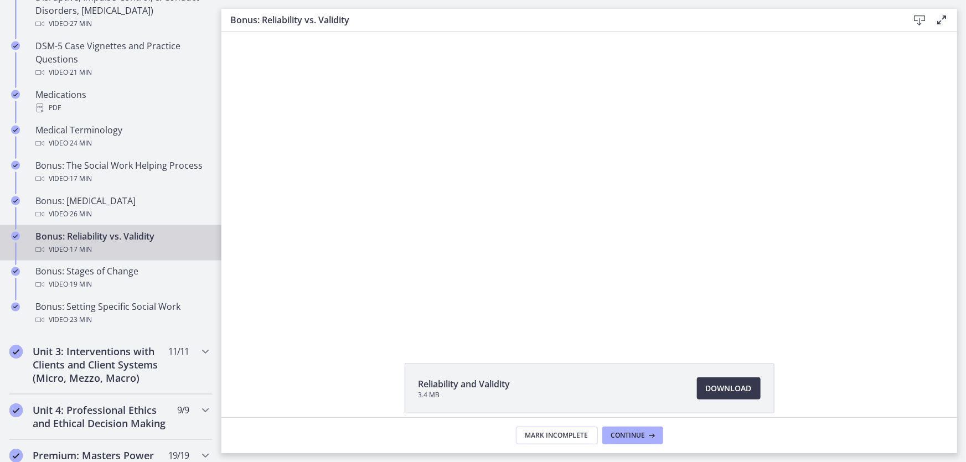
click at [317, 32] on button "Play Video: cls55igrkbac72sj7790.mp4" at bounding box center [317, 32] width 1 height 1
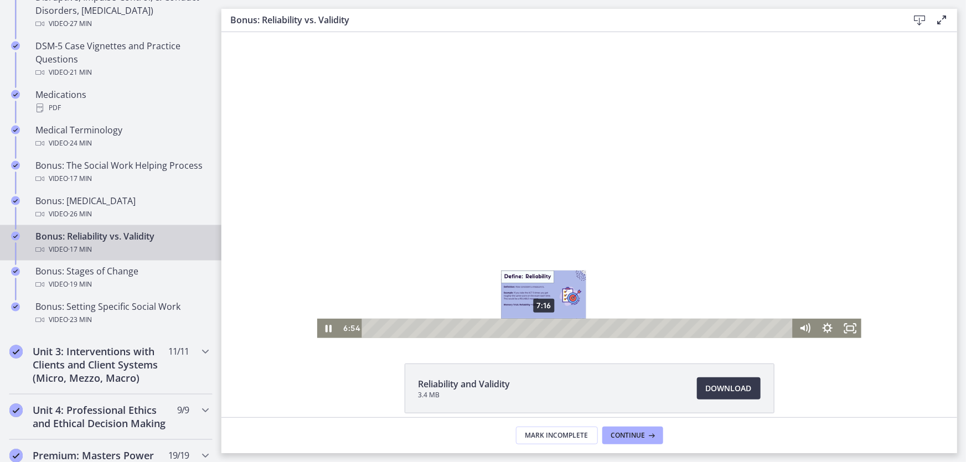
click at [540, 328] on div "7:16" at bounding box center [578, 327] width 418 height 19
click at [550, 329] on div "7:43" at bounding box center [578, 327] width 418 height 19
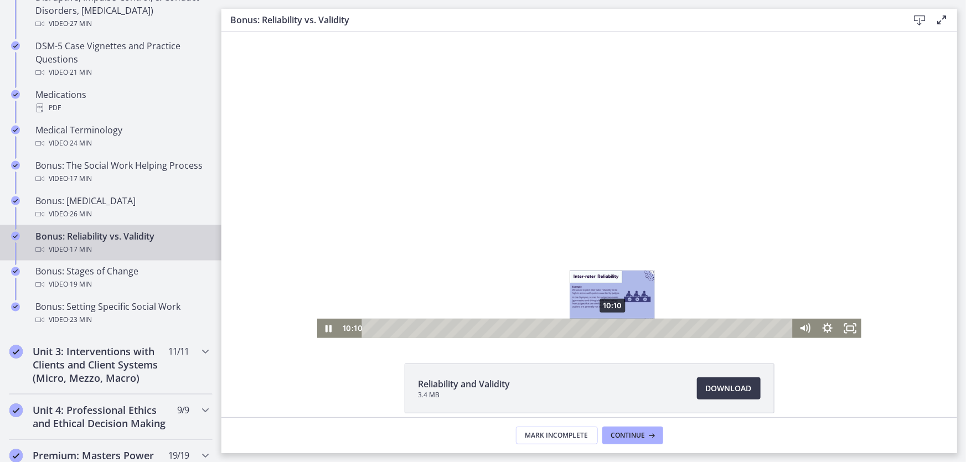
click at [609, 327] on div "10:10" at bounding box center [578, 327] width 418 height 19
click at [618, 328] on div "10:32" at bounding box center [578, 327] width 418 height 19
click at [633, 328] on div "11:11" at bounding box center [578, 327] width 418 height 19
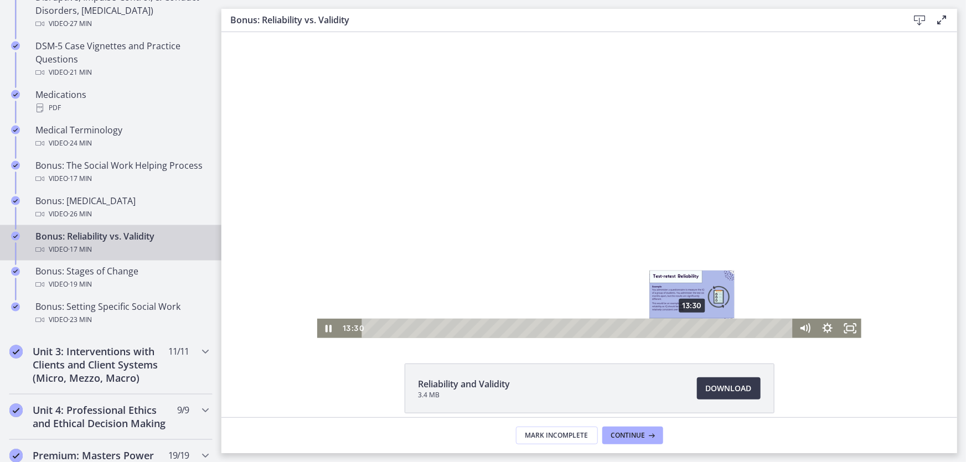
click at [689, 328] on div "13:30" at bounding box center [578, 327] width 418 height 19
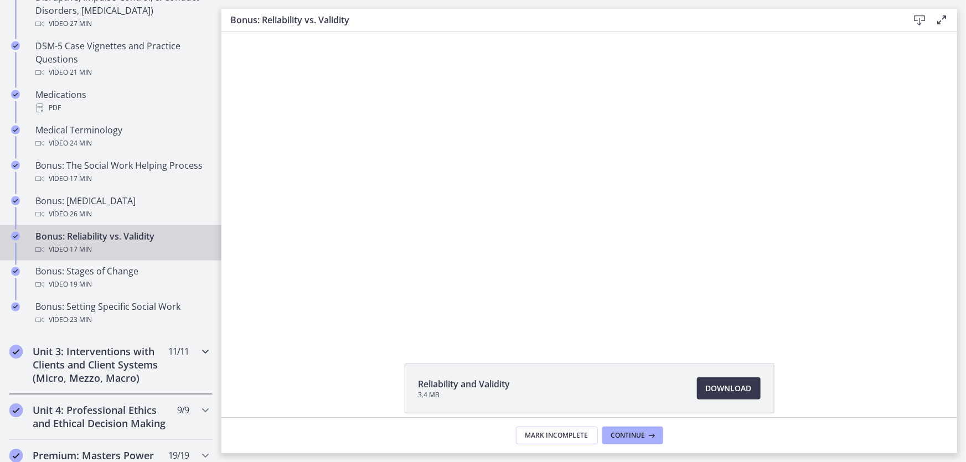
click at [116, 354] on h2 "Unit 3: Interventions with Clients and Client Systems (Micro, Mezzo, Macro)" at bounding box center [100, 366] width 135 height 40
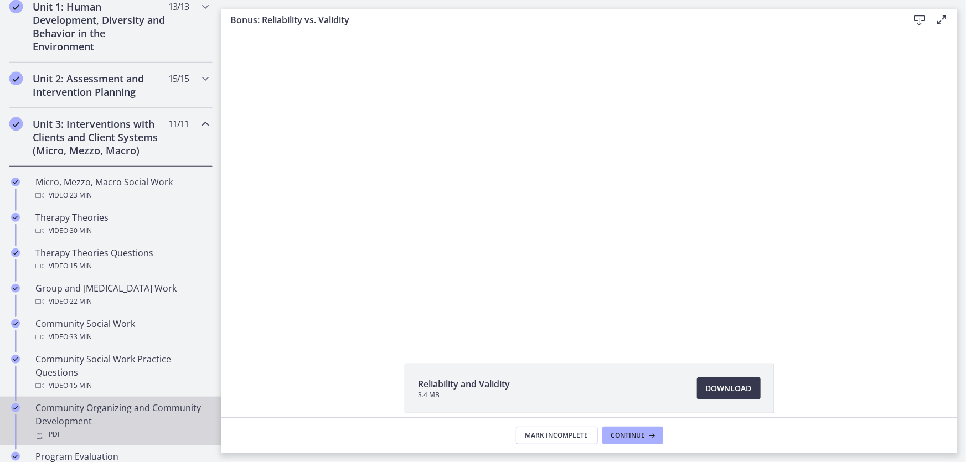
scroll to position [352, 0]
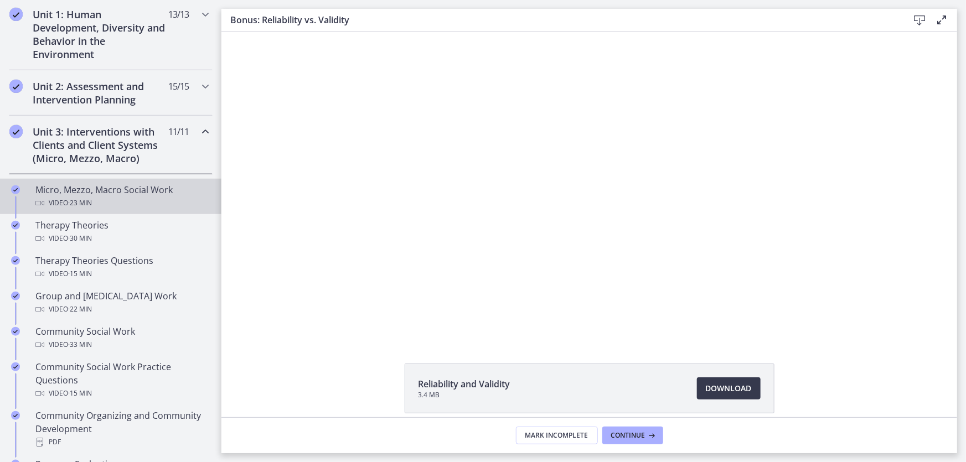
click at [128, 197] on div "Video · 23 min" at bounding box center [121, 203] width 173 height 13
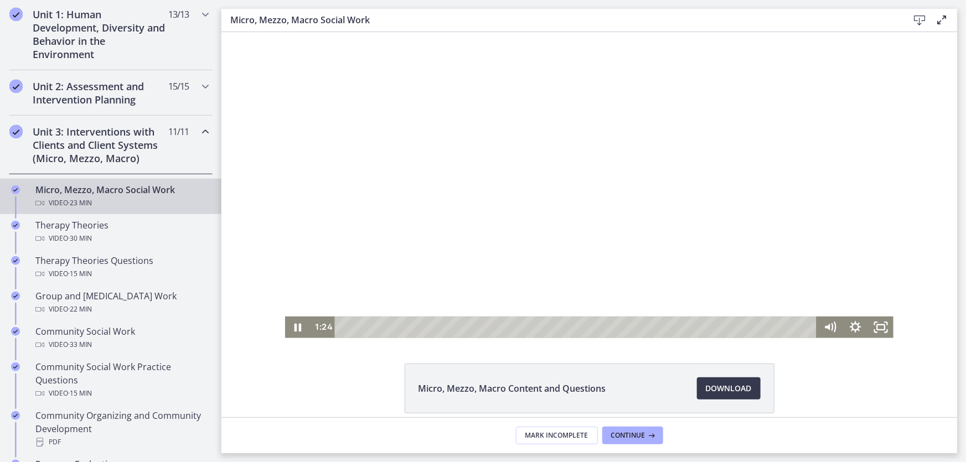
click at [607, 171] on div at bounding box center [589, 185] width 609 height 306
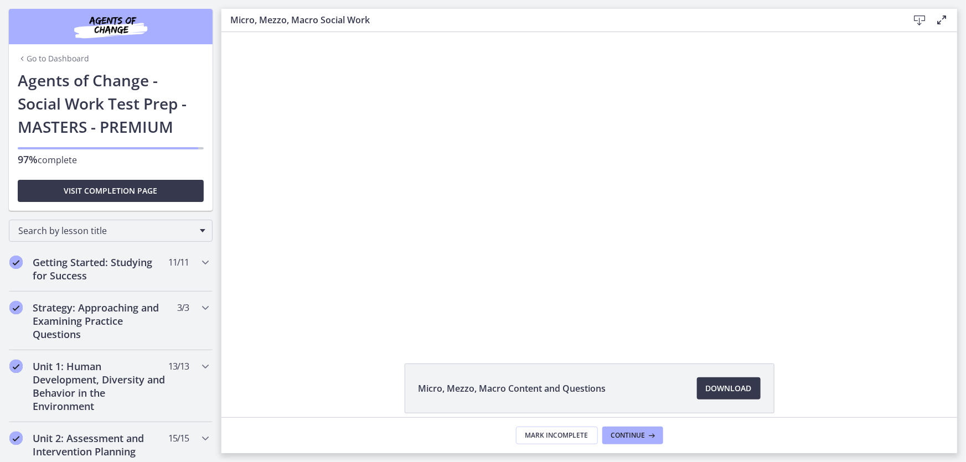
scroll to position [352, 0]
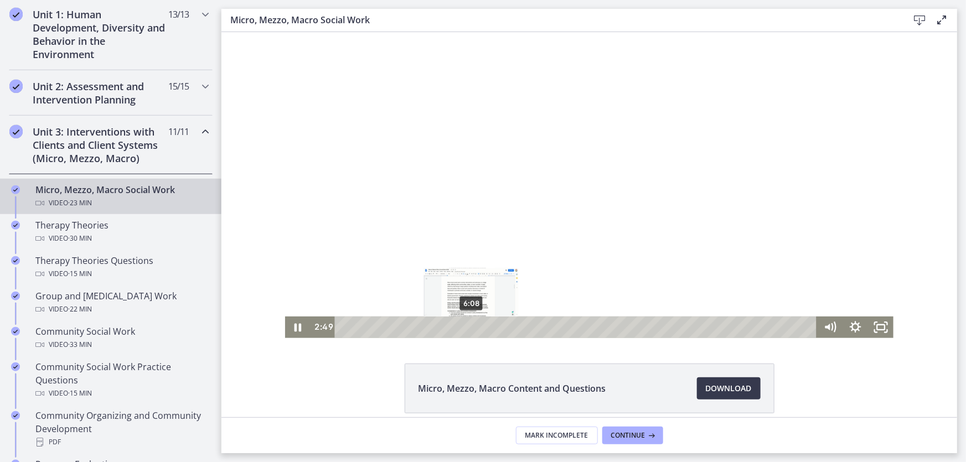
click at [467, 326] on div "6:08" at bounding box center [577, 327] width 467 height 22
click at [535, 329] on div "9:25" at bounding box center [577, 327] width 467 height 22
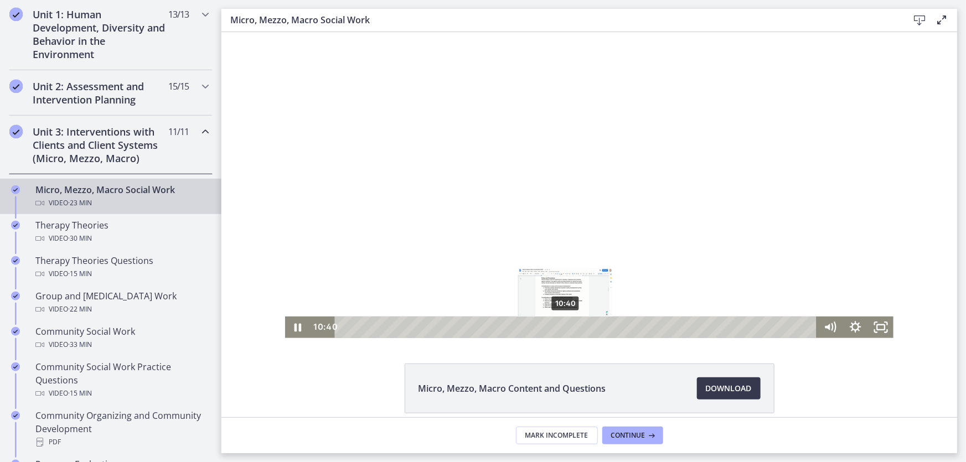
click at [562, 325] on div "10:40" at bounding box center [577, 327] width 467 height 22
click at [589, 323] on div "11:59" at bounding box center [577, 327] width 467 height 22
click at [600, 326] on div "12:32" at bounding box center [577, 327] width 467 height 22
click at [622, 326] on div "13:35" at bounding box center [577, 327] width 467 height 22
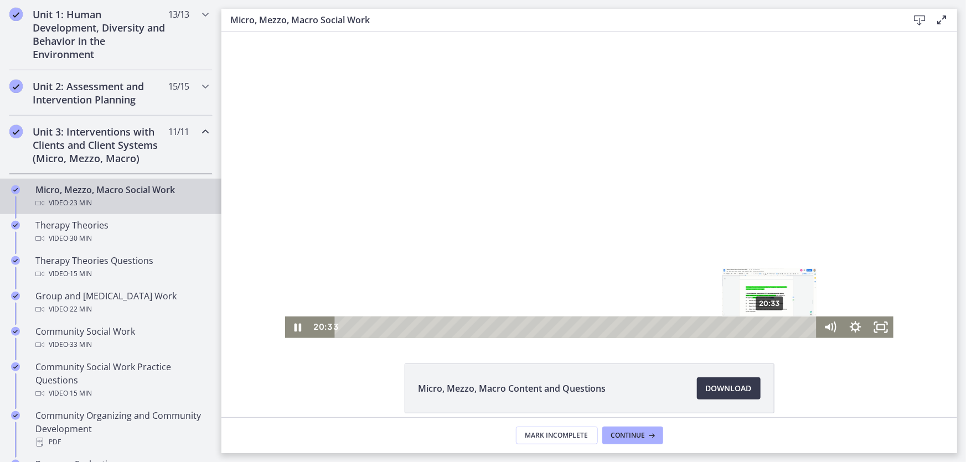
click at [766, 326] on div "20:33" at bounding box center [577, 327] width 467 height 22
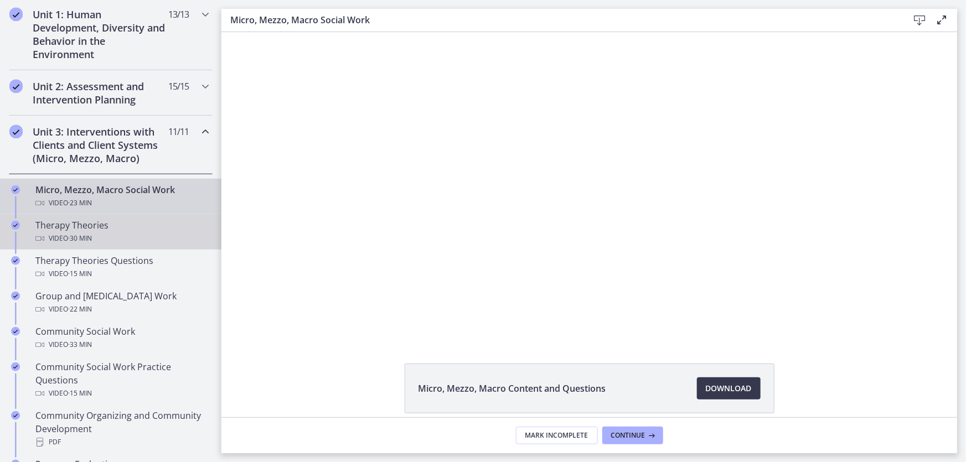
click at [48, 220] on div "Therapy Theories Video · 30 min" at bounding box center [121, 232] width 173 height 27
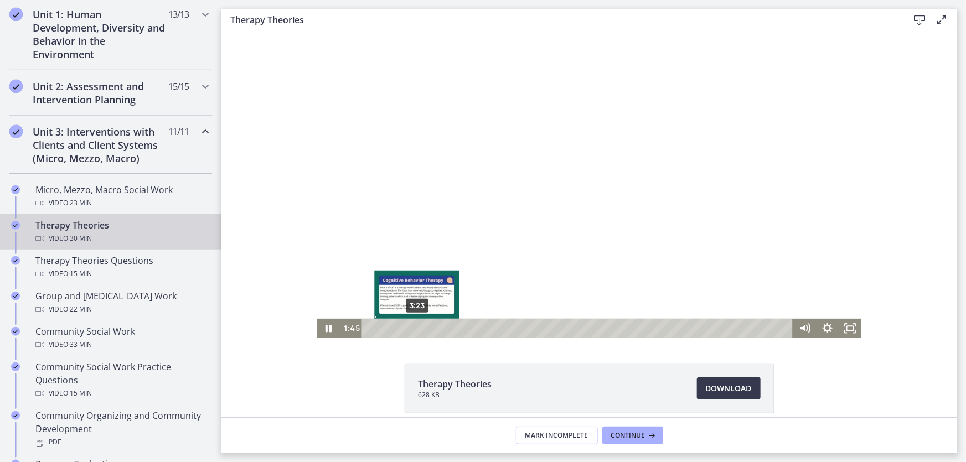
click at [413, 327] on div "3:23" at bounding box center [578, 327] width 418 height 19
click at [438, 329] on div "5:10" at bounding box center [578, 327] width 418 height 19
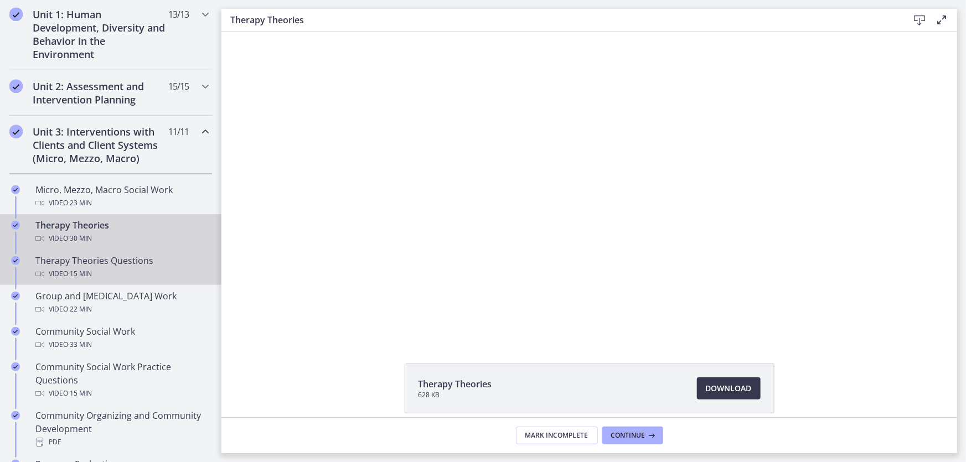
click at [97, 265] on div "Therapy Theories Questions Video · 15 min" at bounding box center [121, 267] width 173 height 27
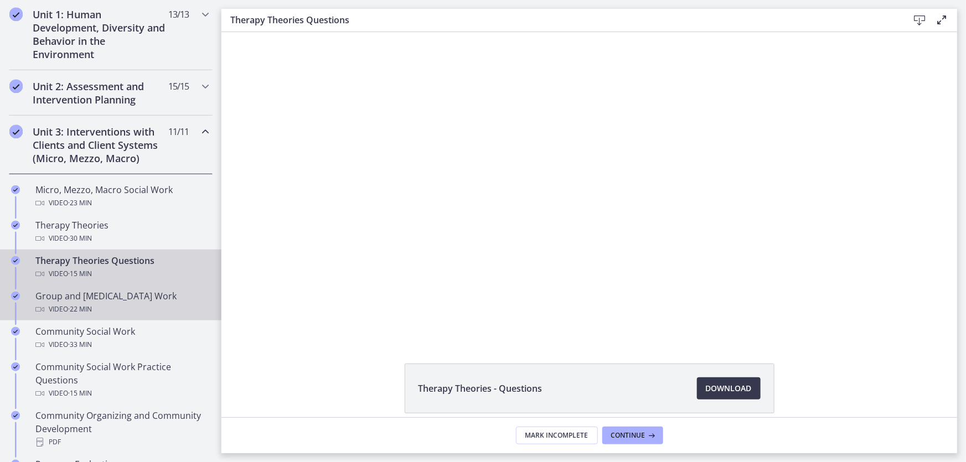
click at [96, 300] on div "Group and Family Therapy Work Video · 22 min" at bounding box center [121, 303] width 173 height 27
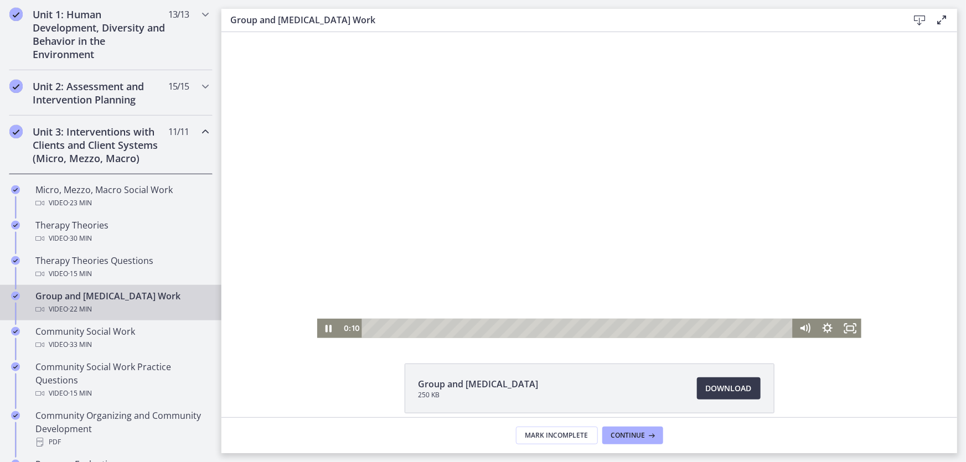
click at [490, 248] on div at bounding box center [589, 185] width 544 height 306
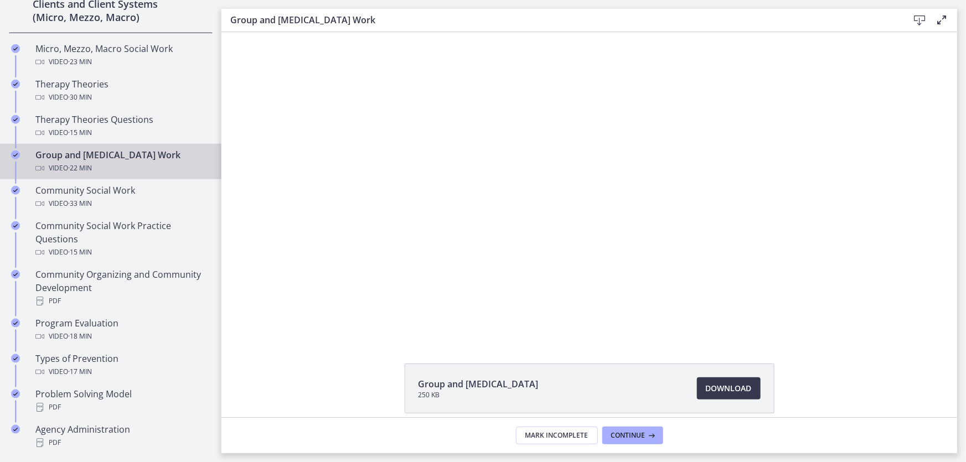
scroll to position [503, 0]
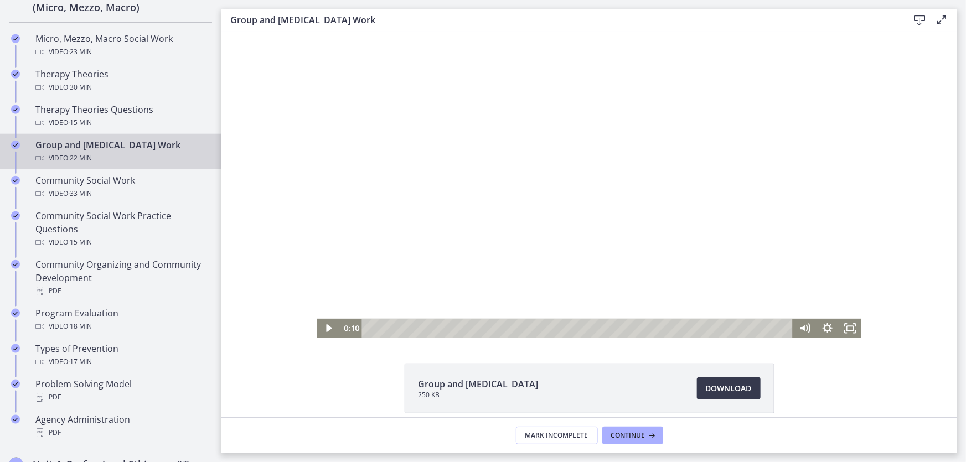
click at [603, 229] on div at bounding box center [589, 185] width 544 height 306
click at [396, 329] on div "Playbar" at bounding box center [578, 327] width 418 height 19
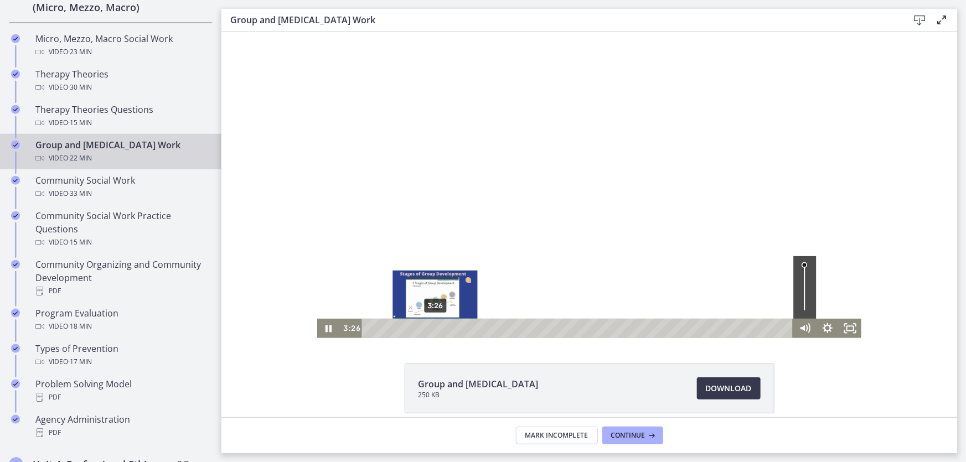
click at [431, 328] on div "3:26" at bounding box center [578, 327] width 418 height 19
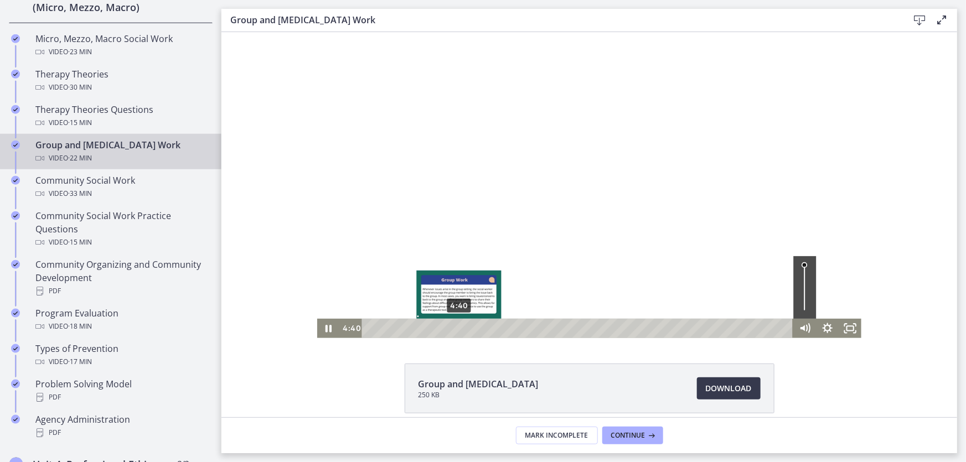
click at [455, 326] on div "4:40" at bounding box center [578, 327] width 418 height 19
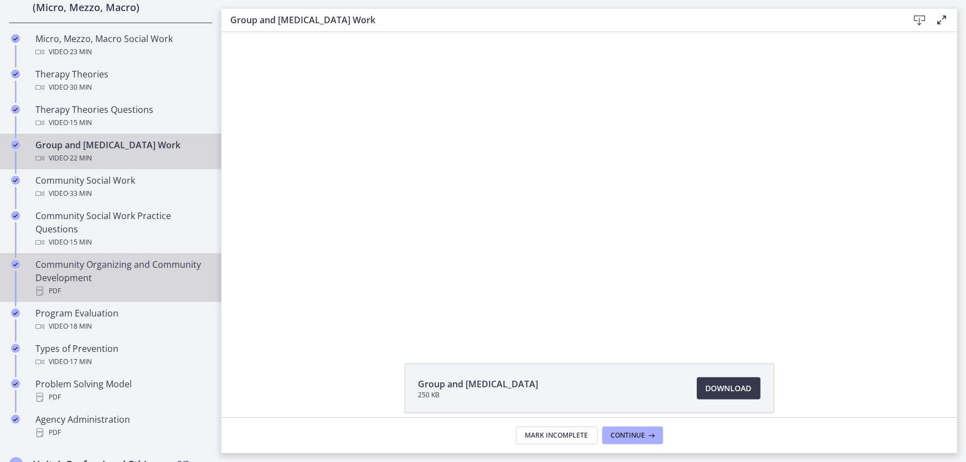
scroll to position [554, 0]
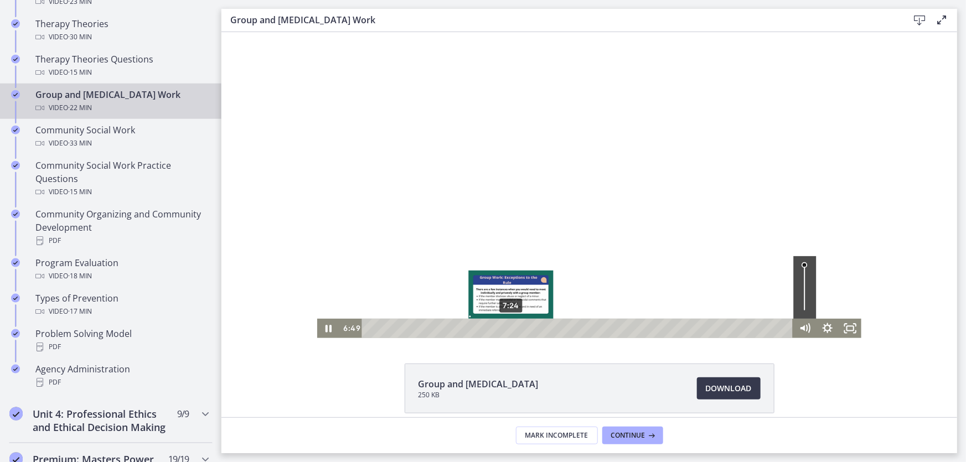
click at [507, 327] on div "7:24" at bounding box center [578, 327] width 418 height 19
click at [516, 330] on div "7:50" at bounding box center [578, 327] width 418 height 19
click at [529, 329] on div "8:33" at bounding box center [578, 327] width 418 height 19
click at [521, 327] on div "8:05" at bounding box center [578, 327] width 418 height 19
click at [515, 327] on div "7:48" at bounding box center [578, 327] width 418 height 19
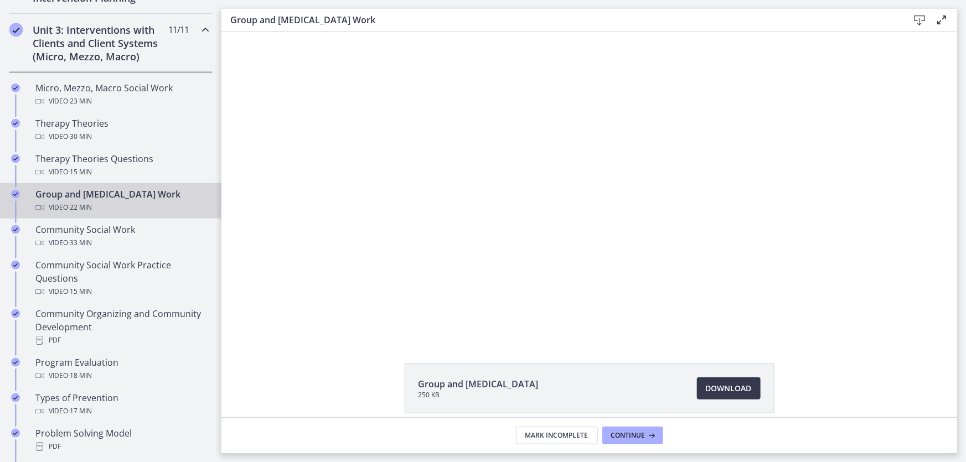
scroll to position [453, 0]
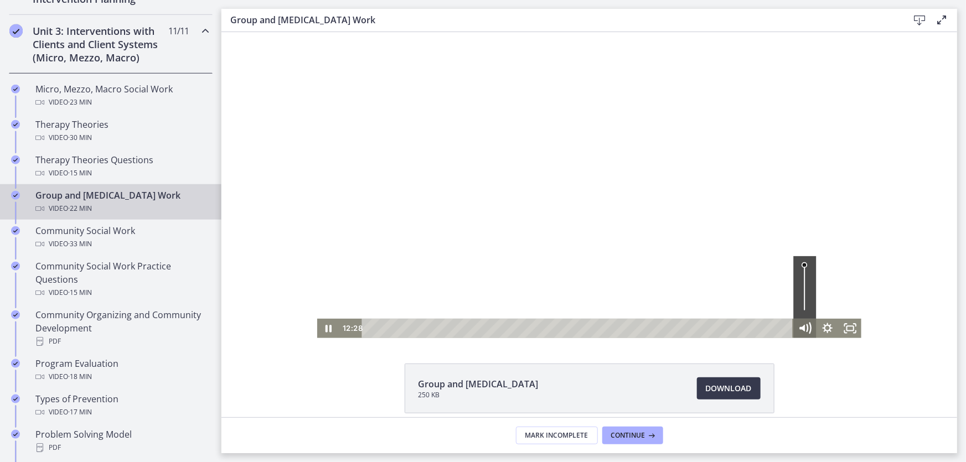
click at [798, 326] on icon "Mute" at bounding box center [804, 328] width 27 height 23
click at [798, 326] on icon "Unmute" at bounding box center [804, 328] width 27 height 23
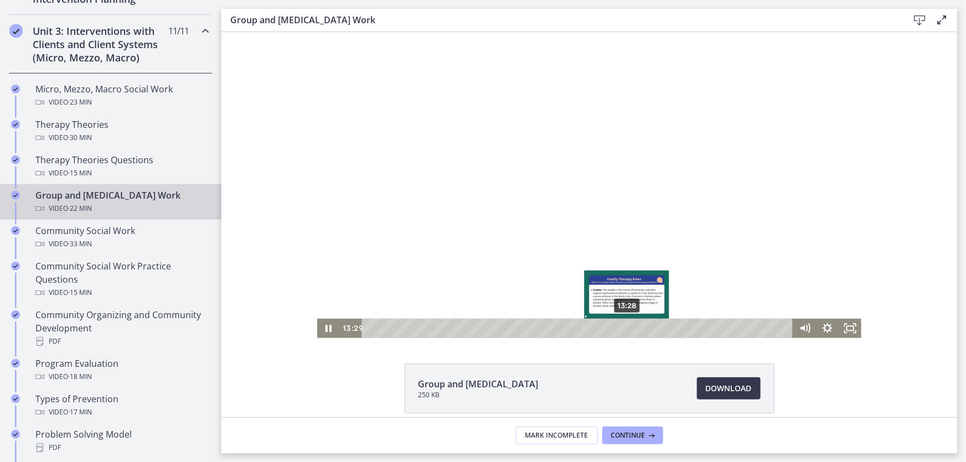
click at [624, 326] on div "13:28" at bounding box center [578, 327] width 418 height 19
click at [638, 325] on div "14:14" at bounding box center [578, 327] width 418 height 19
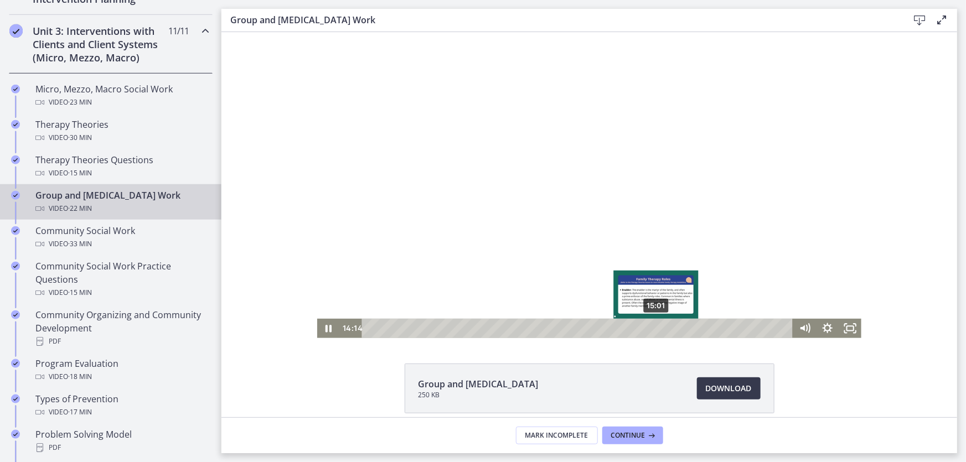
click at [653, 327] on div "15:01" at bounding box center [578, 327] width 418 height 19
click at [669, 327] on div "15:53" at bounding box center [578, 327] width 418 height 19
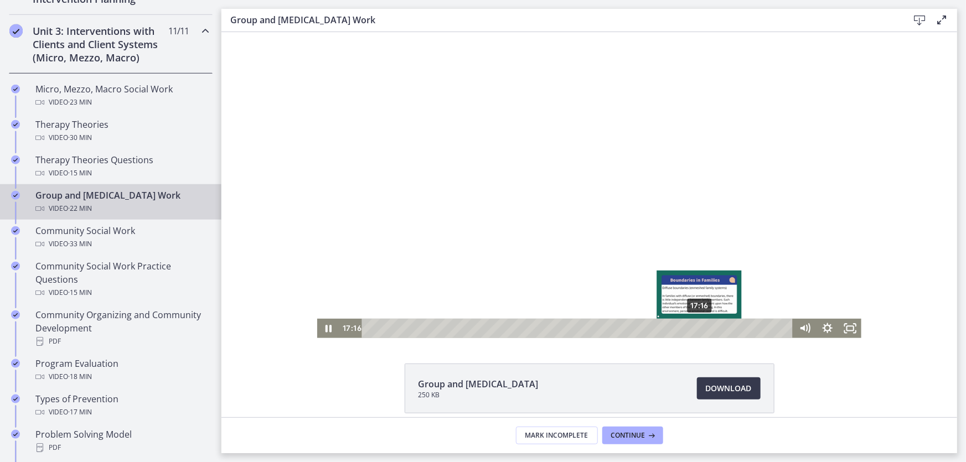
click at [696, 331] on div "17:16" at bounding box center [578, 327] width 418 height 19
click at [685, 329] on div "16:41" at bounding box center [578, 327] width 418 height 19
click at [669, 328] on div "15:53" at bounding box center [578, 327] width 418 height 19
click at [674, 329] on div "16:07" at bounding box center [578, 327] width 418 height 19
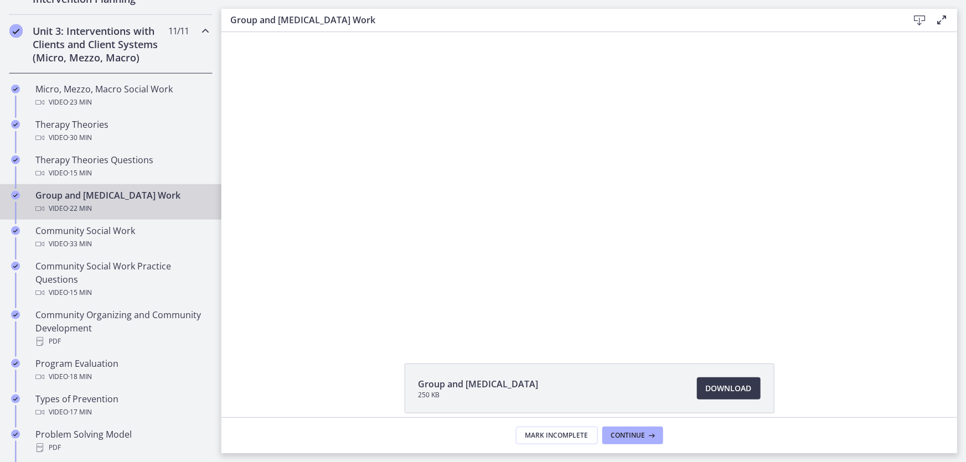
scroll to position [0, 0]
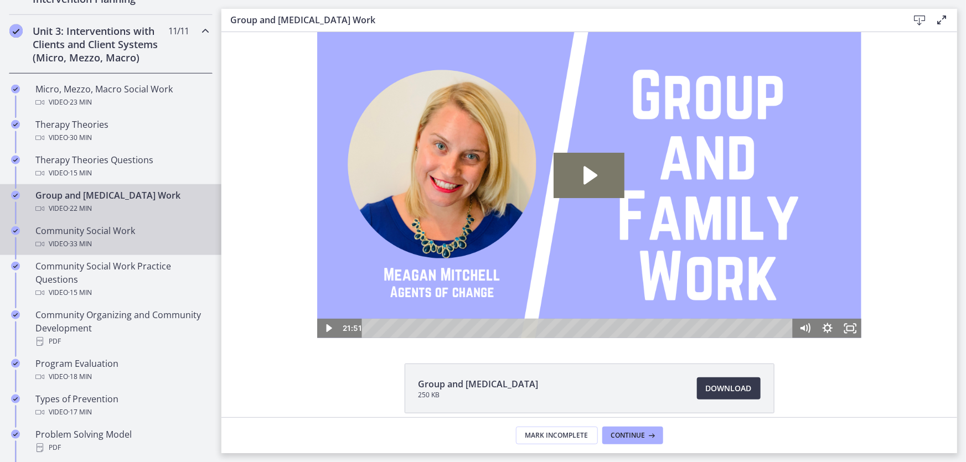
click at [85, 244] on span "· 33 min" at bounding box center [80, 244] width 24 height 13
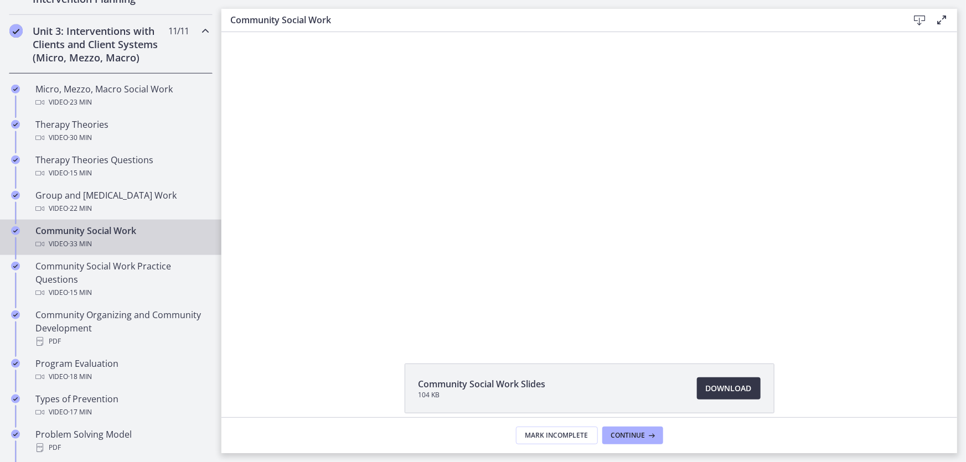
click at [735, 390] on span "Download Opens in a new window" at bounding box center [729, 388] width 46 height 13
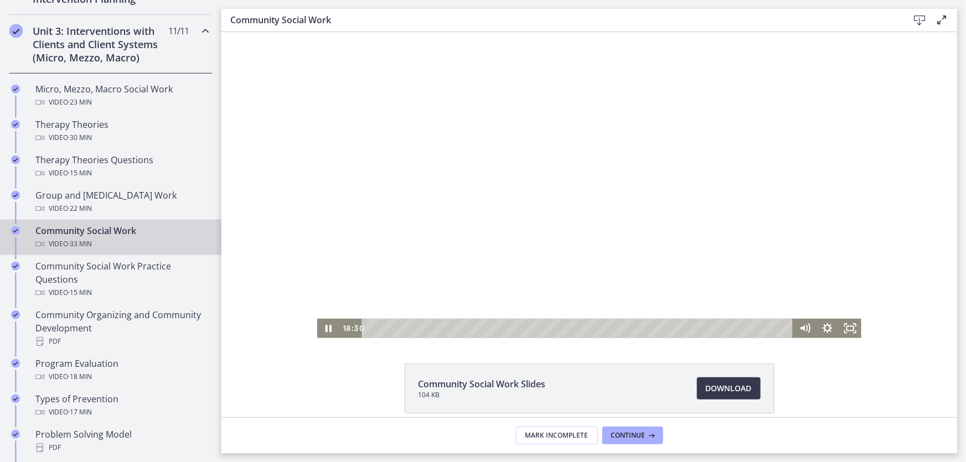
click at [725, 156] on div at bounding box center [589, 185] width 544 height 306
click at [485, 177] on div at bounding box center [589, 185] width 544 height 306
click at [609, 119] on div at bounding box center [589, 185] width 544 height 306
click at [483, 220] on div at bounding box center [589, 185] width 544 height 306
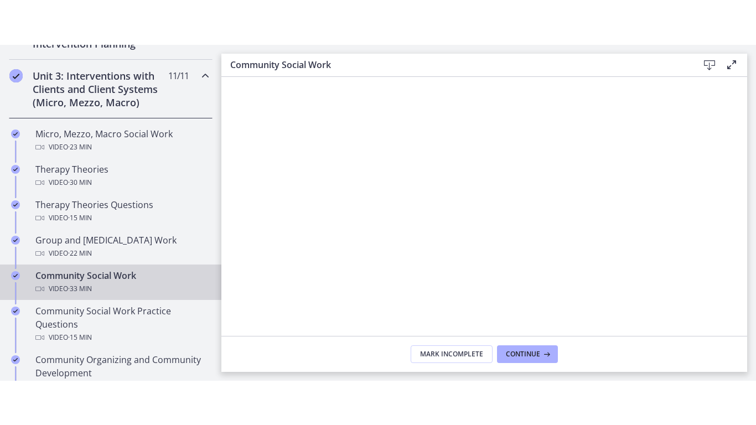
scroll to position [111, 0]
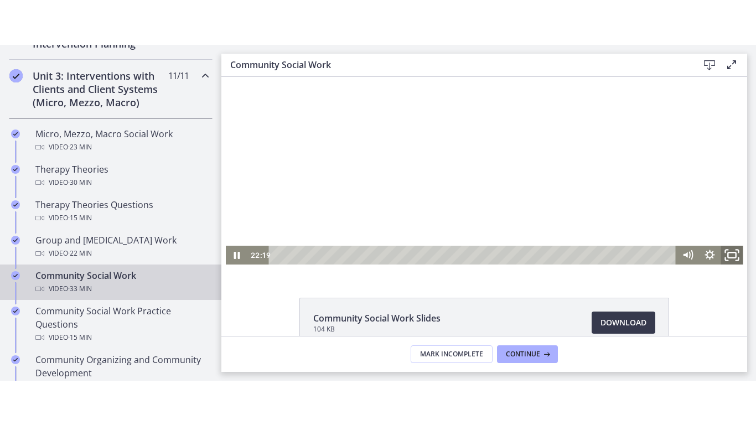
click at [726, 250] on icon "Fullscreen" at bounding box center [732, 255] width 27 height 23
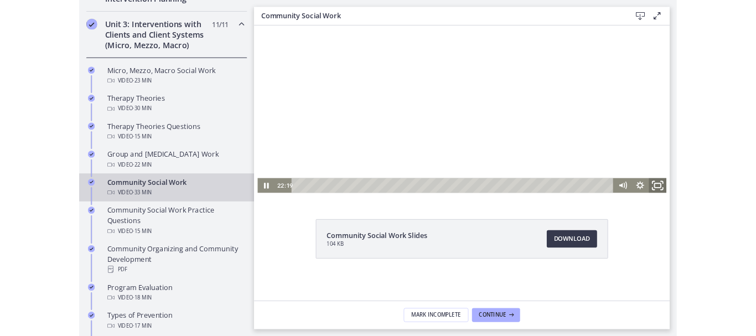
scroll to position [0, 0]
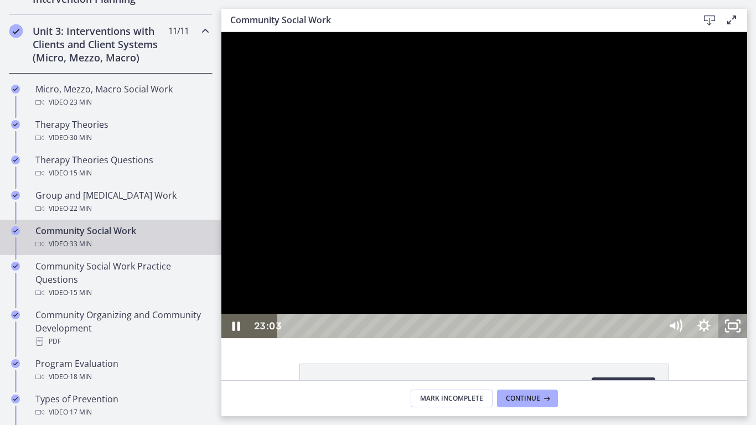
click at [748, 338] on icon "Unfullscreen" at bounding box center [733, 326] width 29 height 24
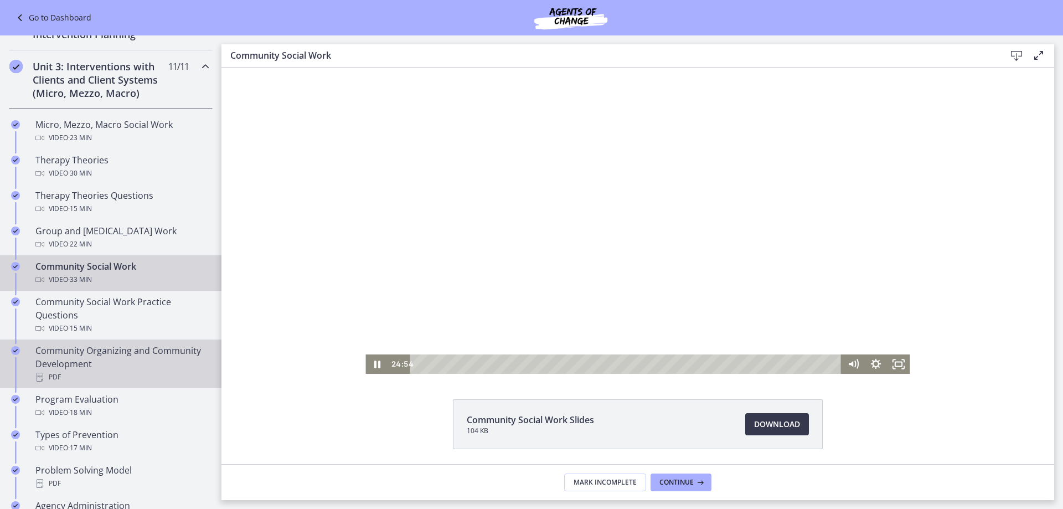
click at [116, 354] on div "Community Organizing and Community Development PDF" at bounding box center [121, 364] width 173 height 40
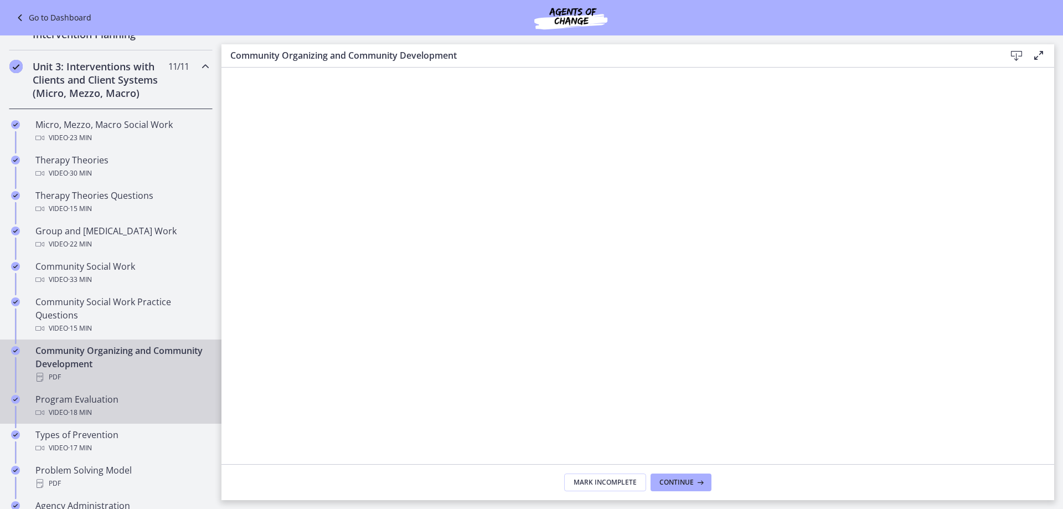
click at [76, 401] on div "Program Evaluation Video · 18 min" at bounding box center [121, 406] width 173 height 27
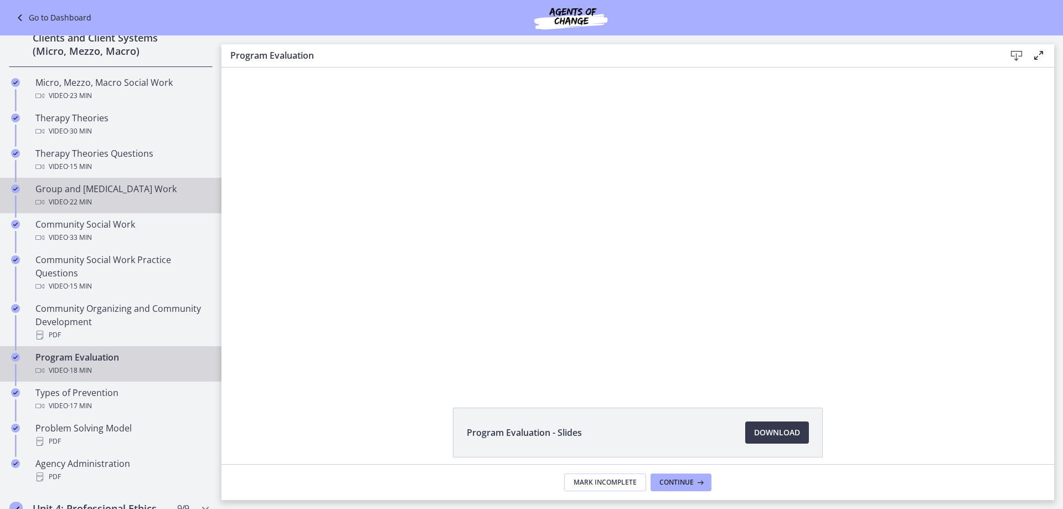
scroll to position [513, 0]
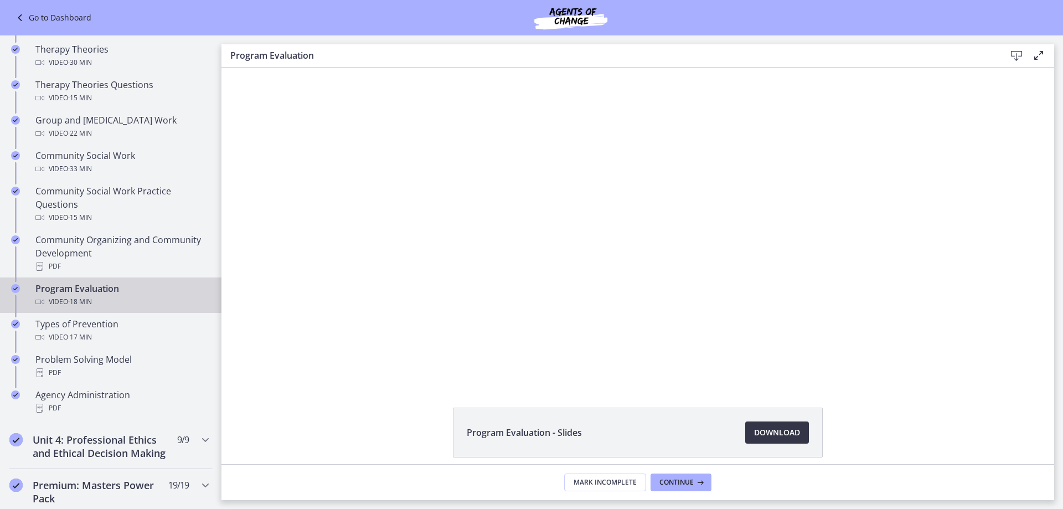
click at [782, 430] on span "Download Opens in a new window" at bounding box center [777, 432] width 46 height 13
